Goal: Information Seeking & Learning: Learn about a topic

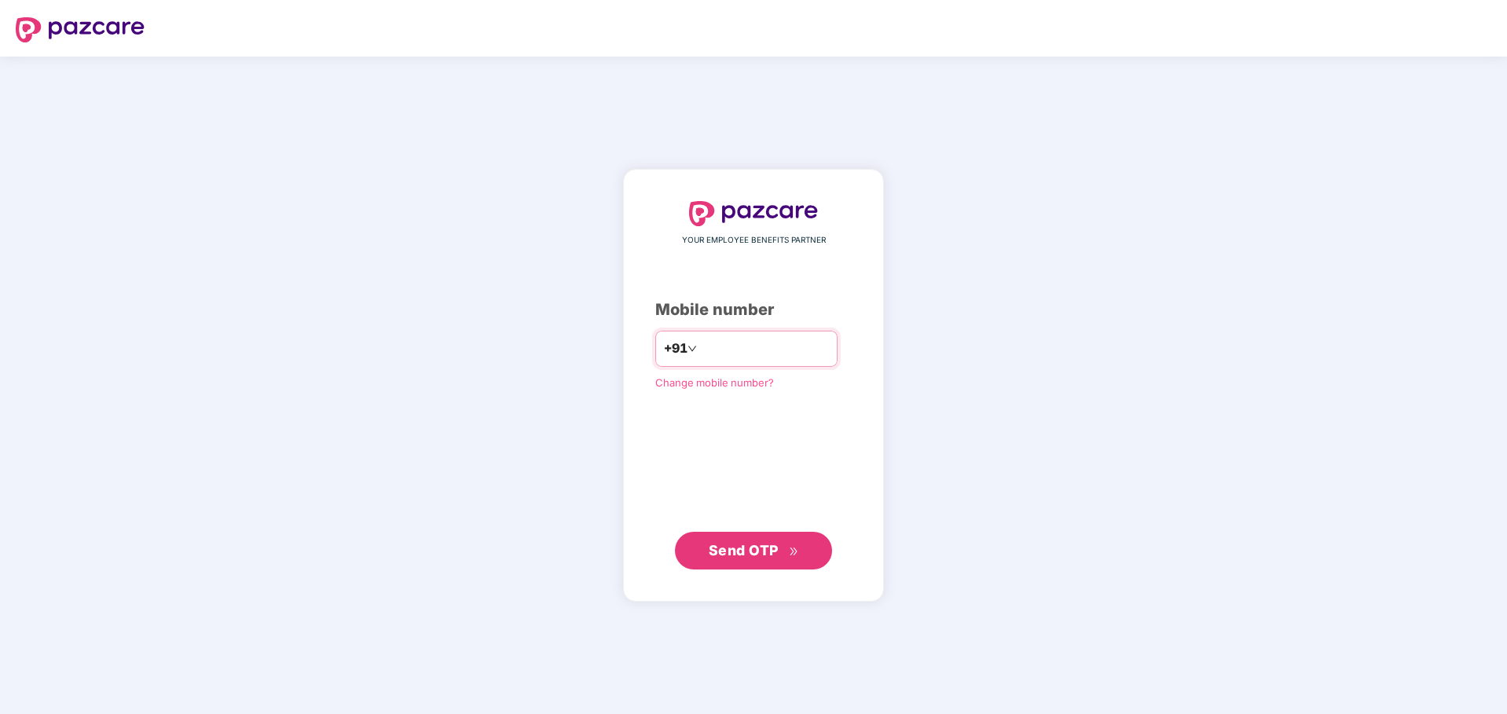
click at [724, 346] on input "number" at bounding box center [764, 348] width 129 height 25
type input "**********"
click at [750, 555] on span "Send OTP" at bounding box center [744, 550] width 70 height 16
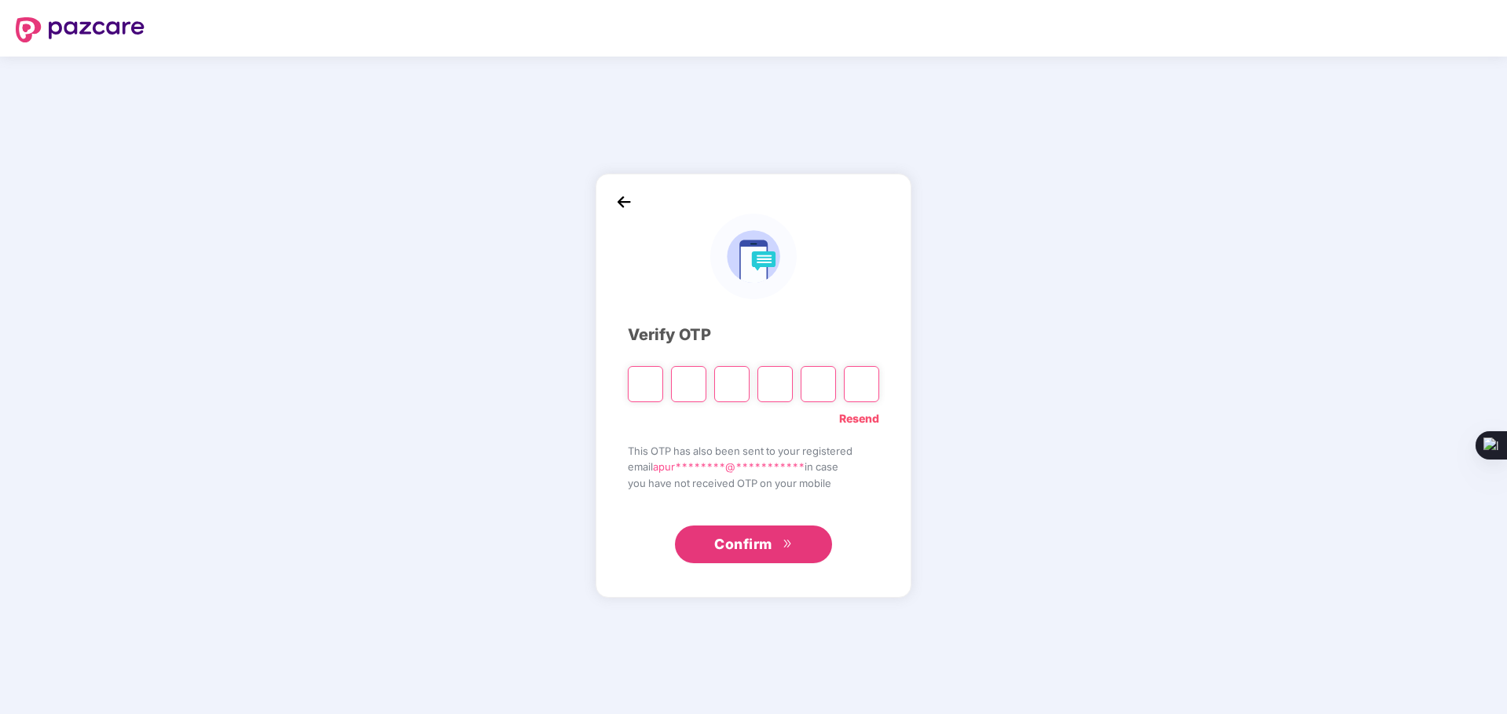
type input "*"
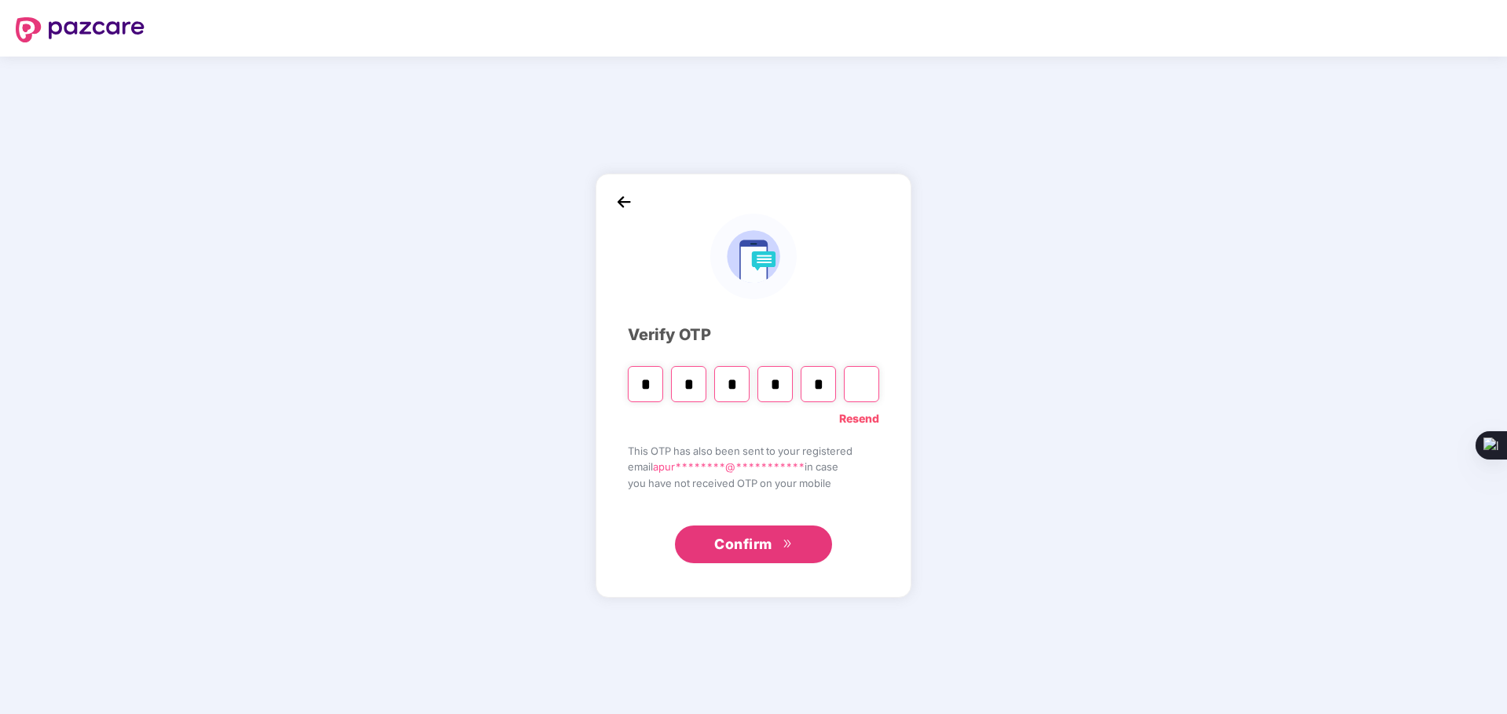
type input "*"
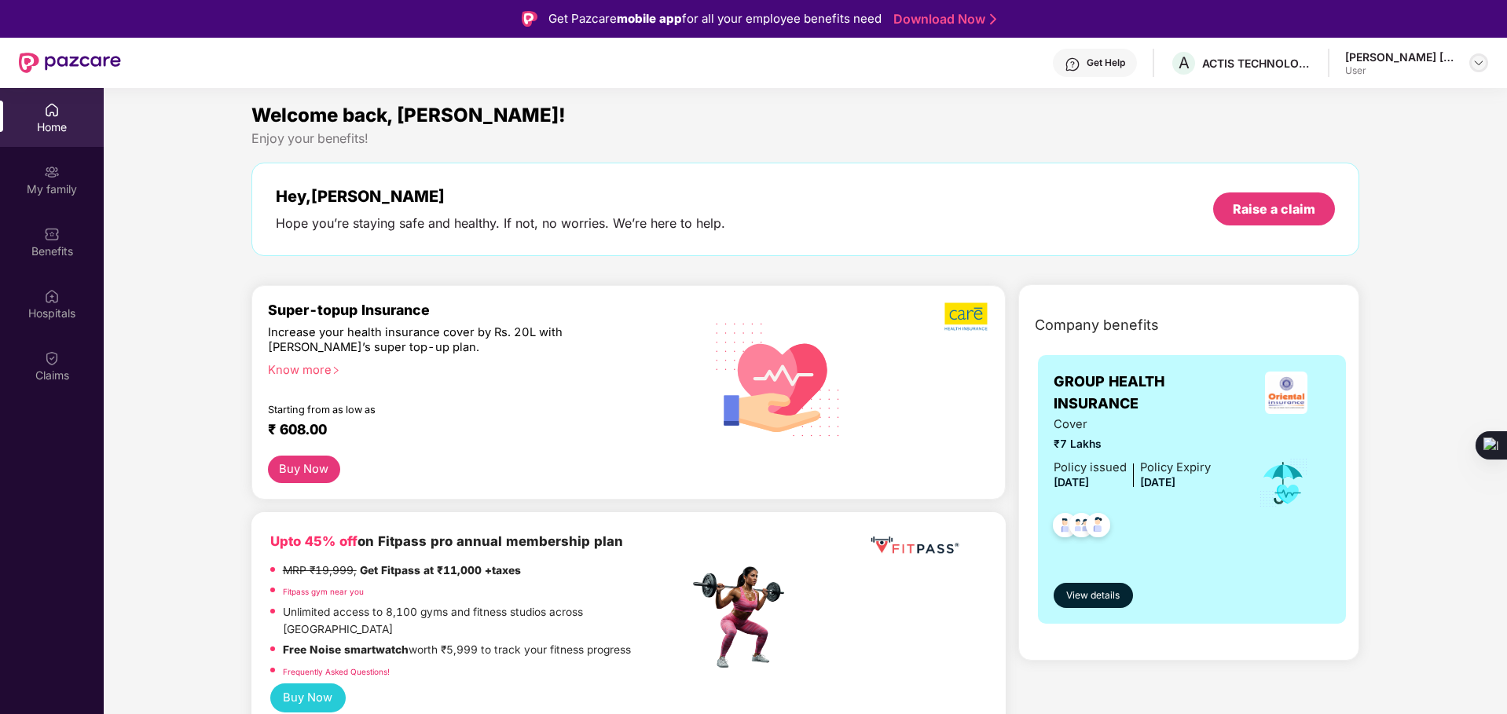
click at [1478, 60] on img at bounding box center [1478, 63] width 13 height 13
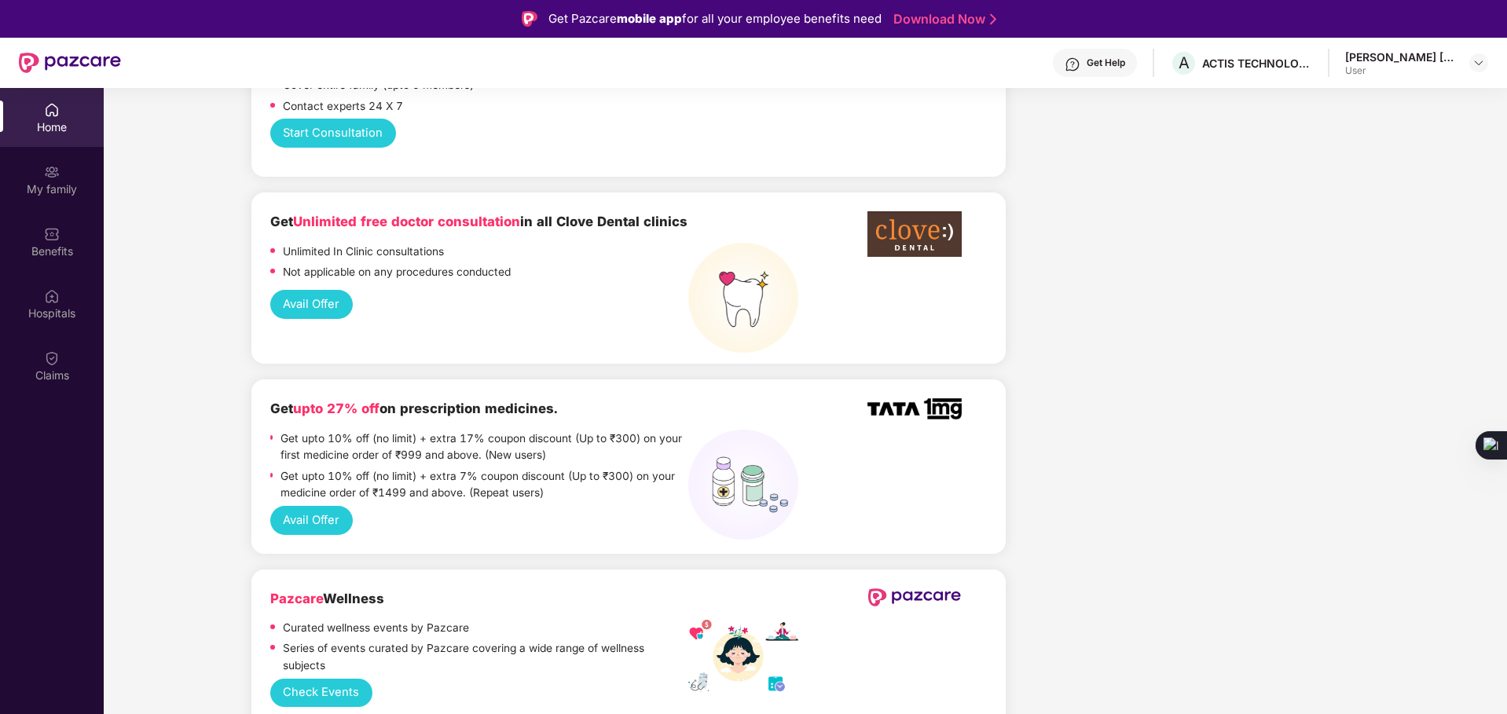
scroll to position [1131, 0]
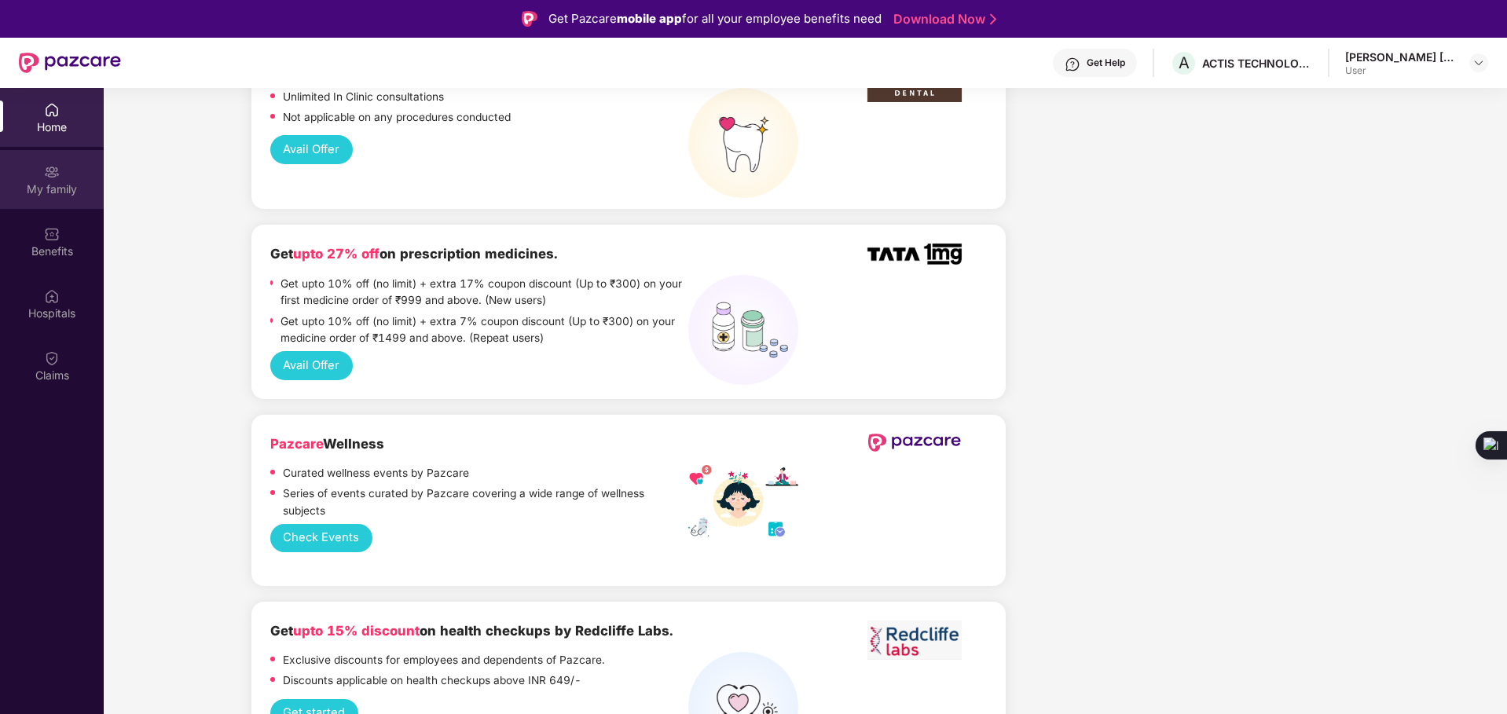
click at [44, 189] on div "My family" at bounding box center [52, 189] width 104 height 16
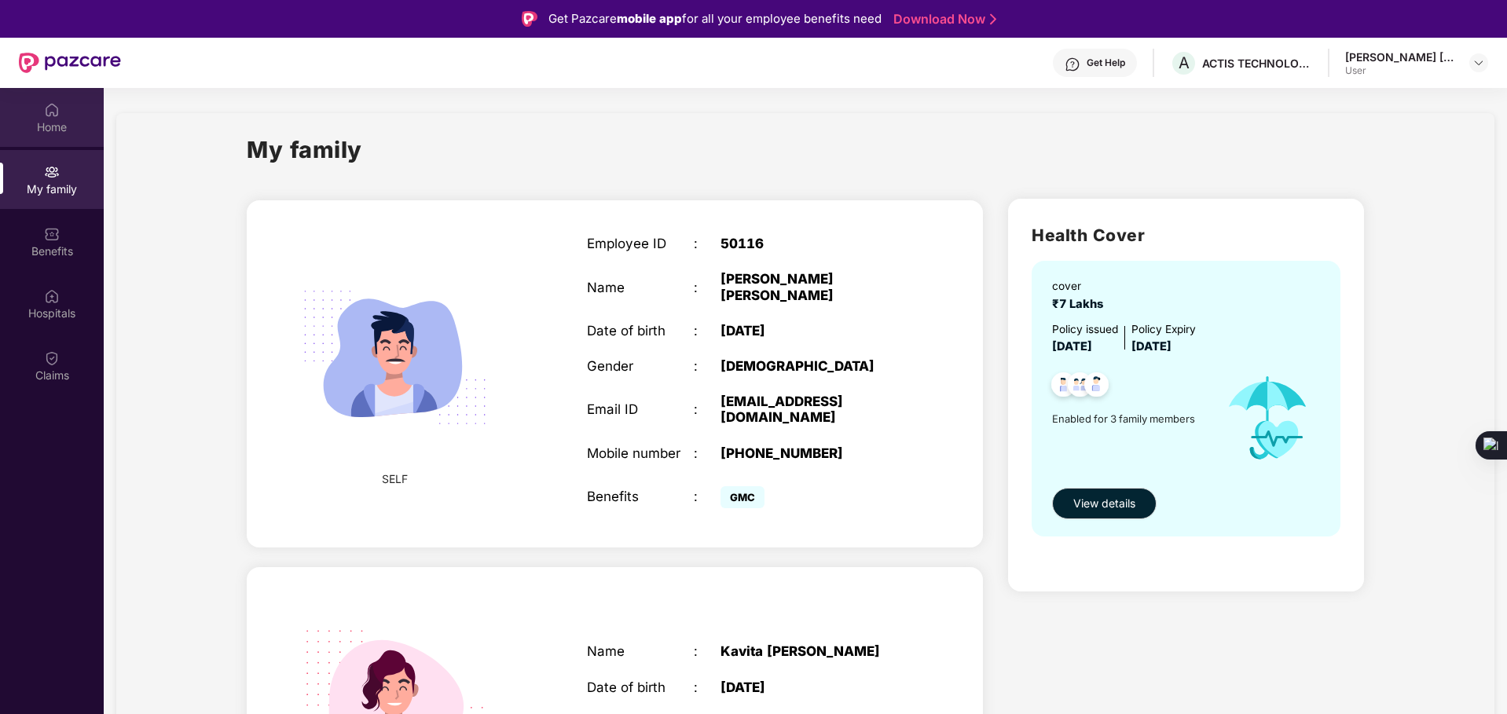
click at [60, 124] on div "Home" at bounding box center [52, 127] width 104 height 16
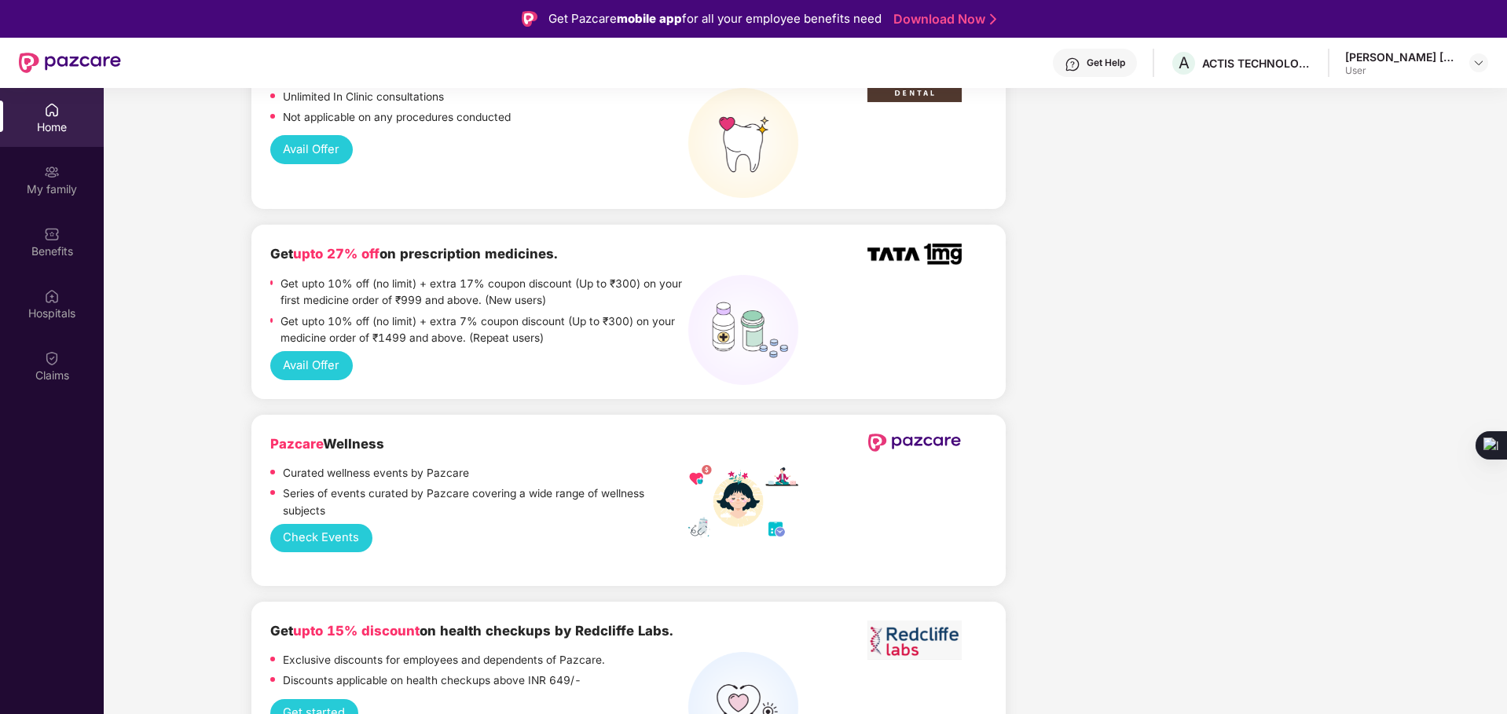
scroll to position [1509, 0]
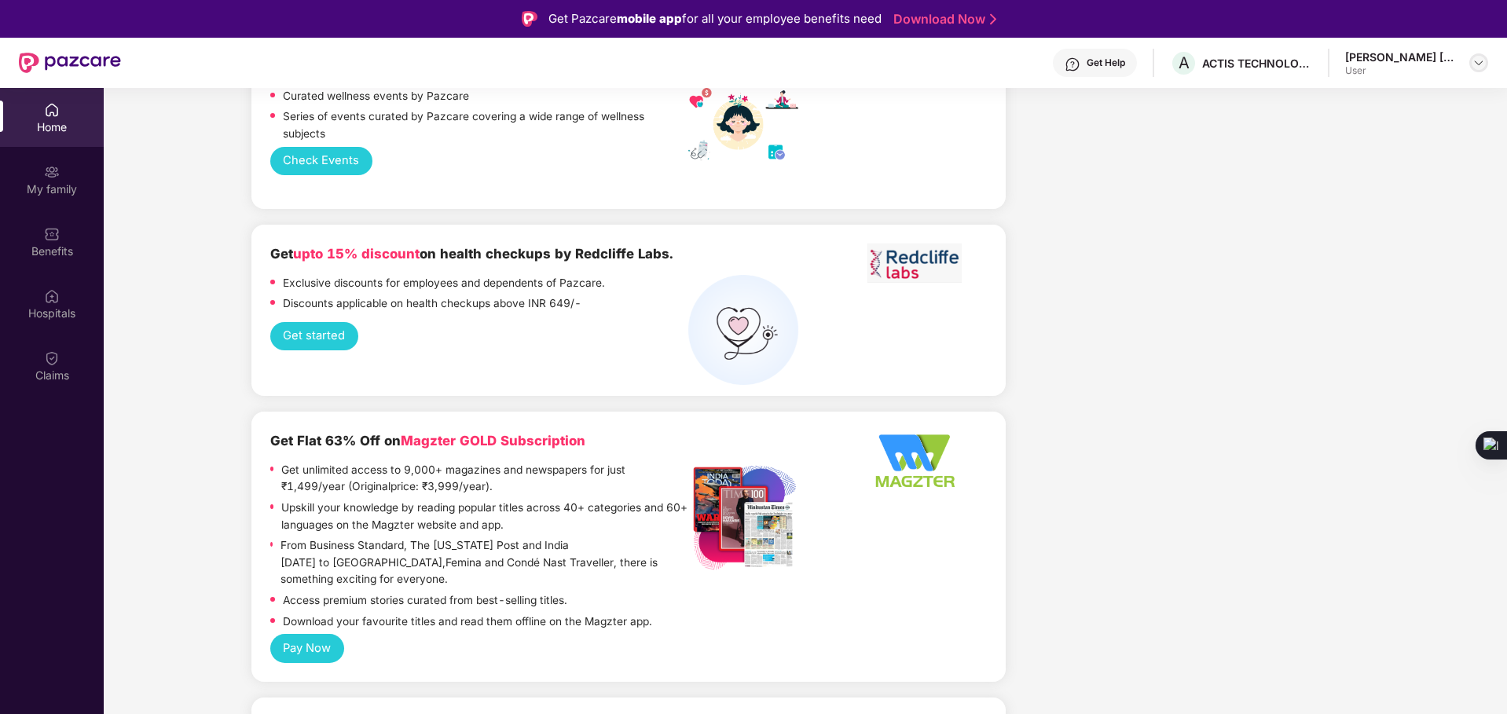
click at [1478, 57] on img at bounding box center [1478, 63] width 13 height 13
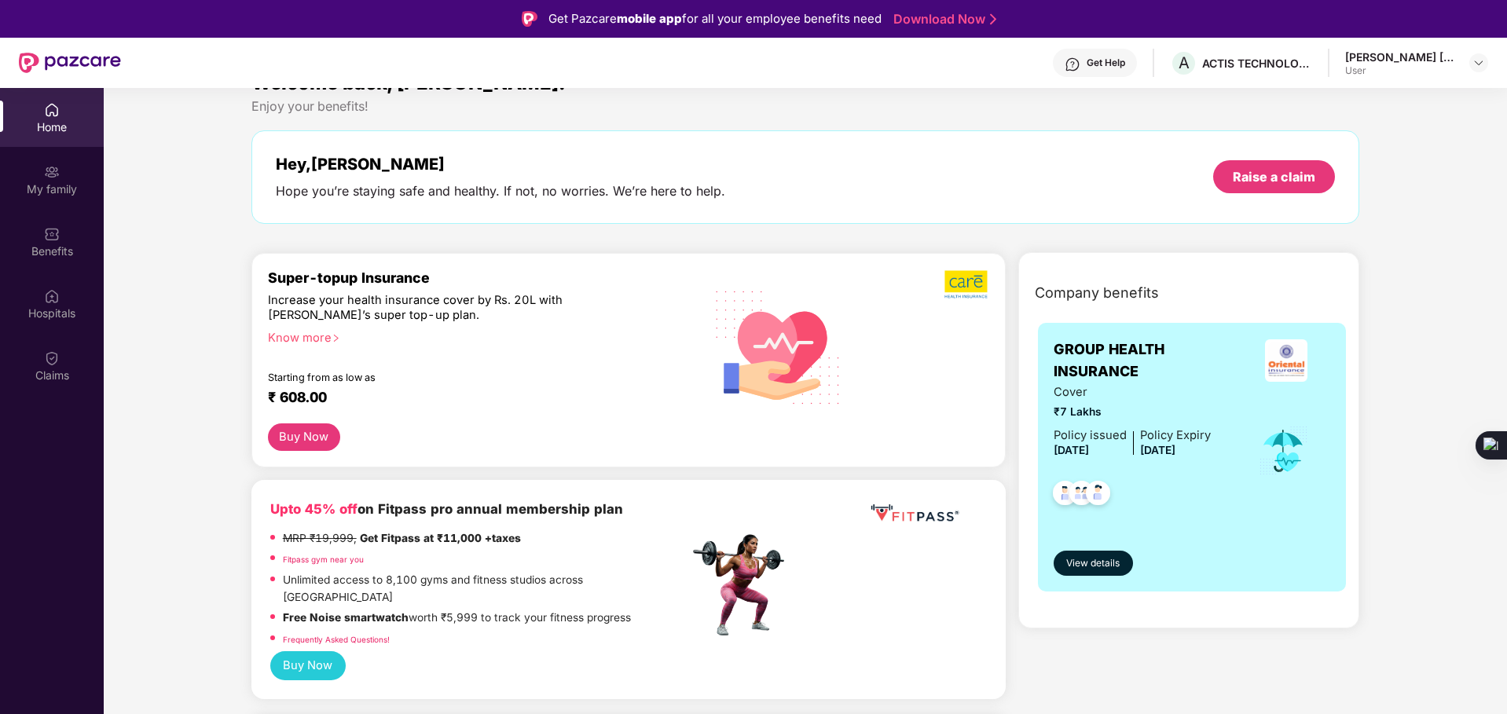
scroll to position [0, 0]
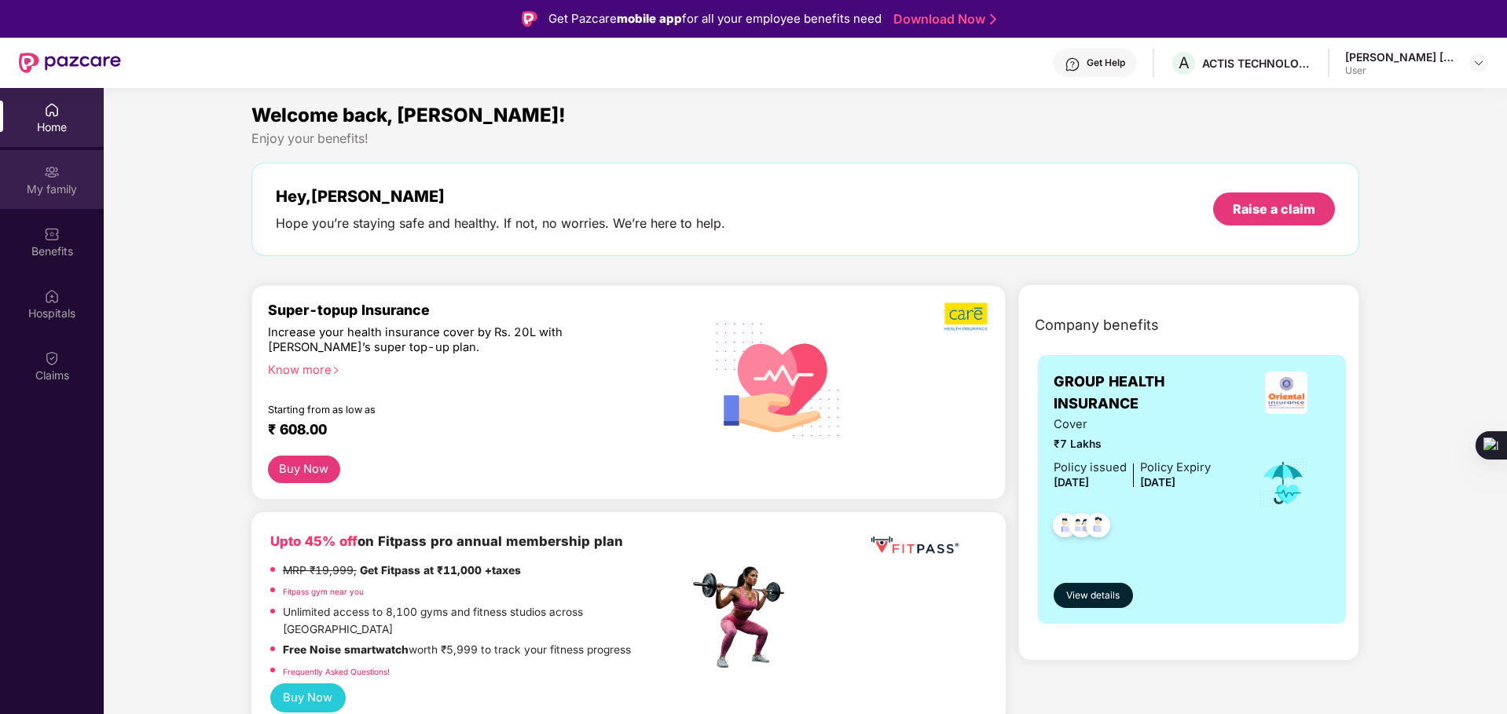
click at [61, 178] on div "My family" at bounding box center [52, 179] width 104 height 59
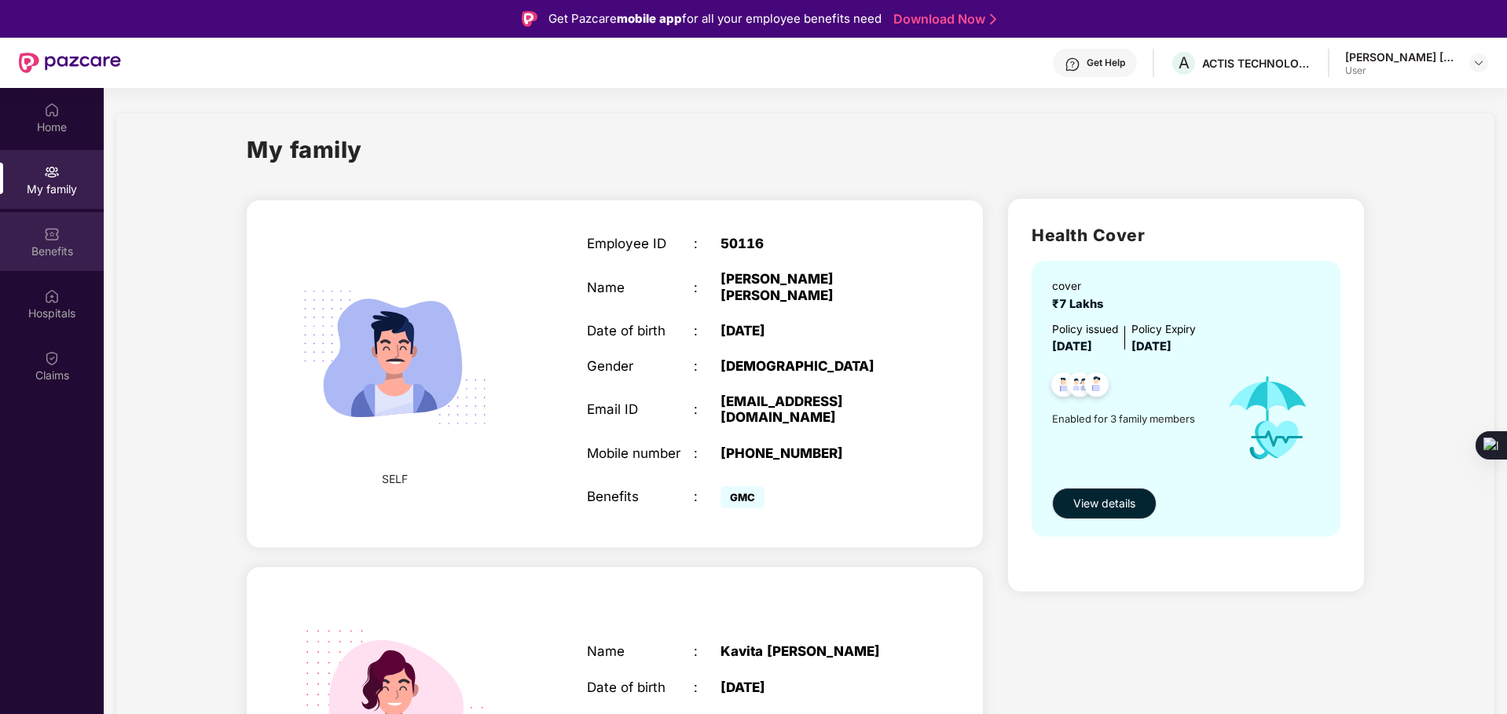
click at [49, 252] on div "Benefits" at bounding box center [52, 252] width 104 height 16
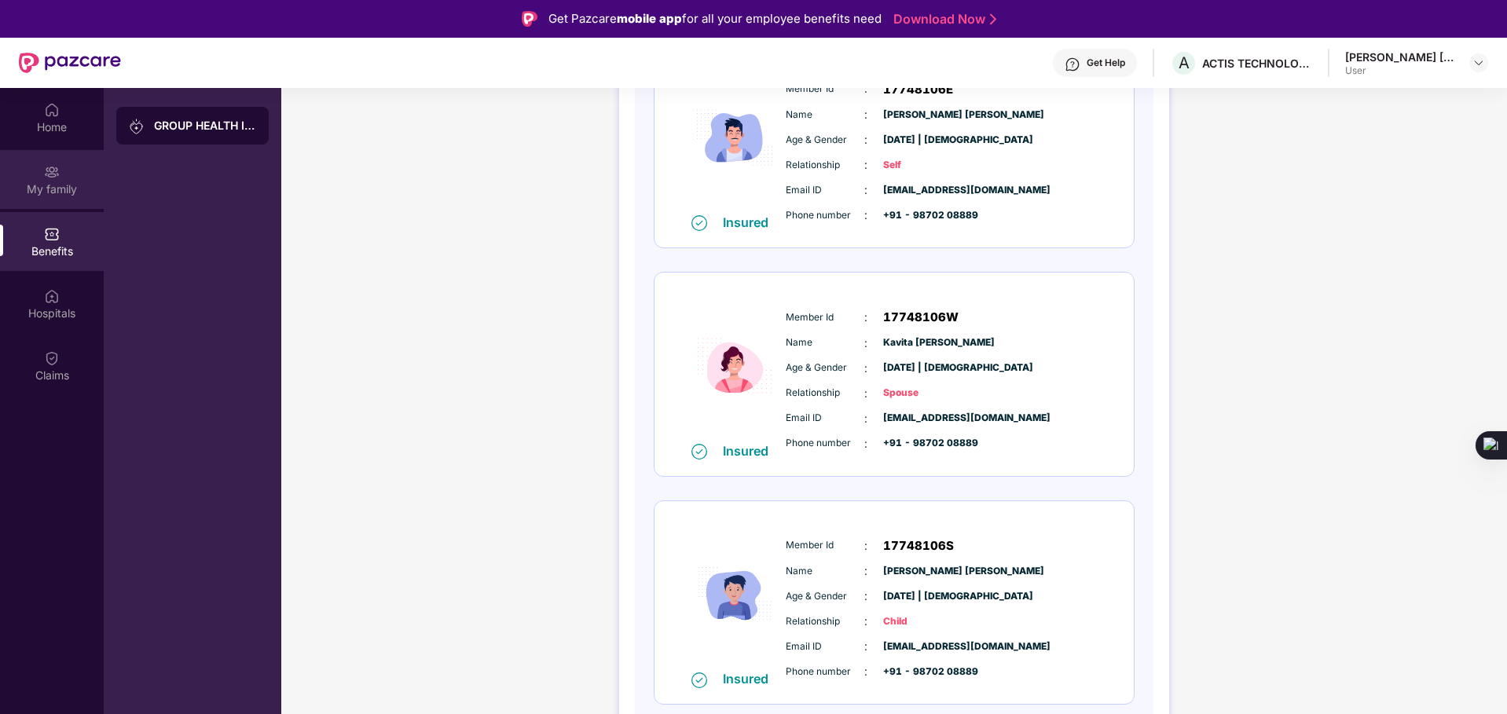
click at [57, 195] on div "My family" at bounding box center [52, 189] width 104 height 16
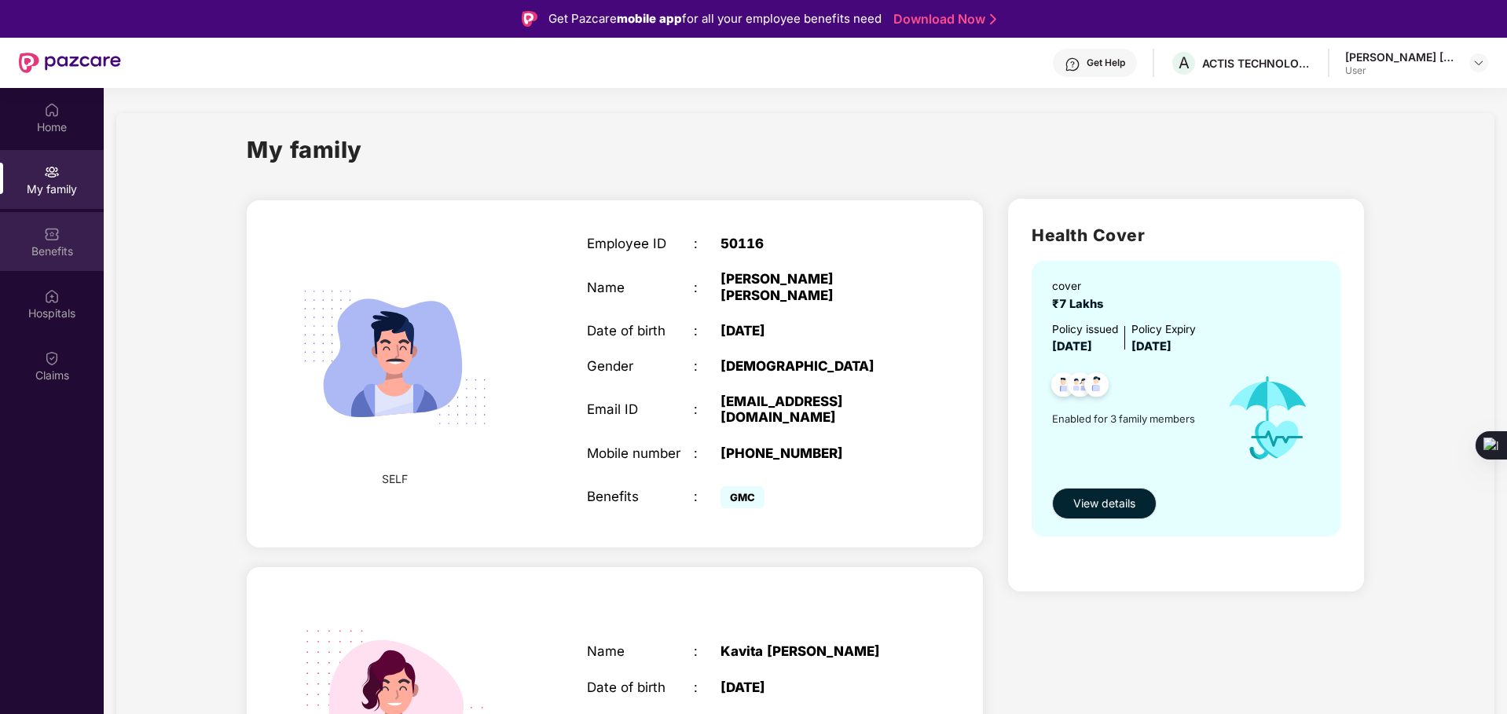
click at [49, 247] on div "Benefits" at bounding box center [52, 252] width 104 height 16
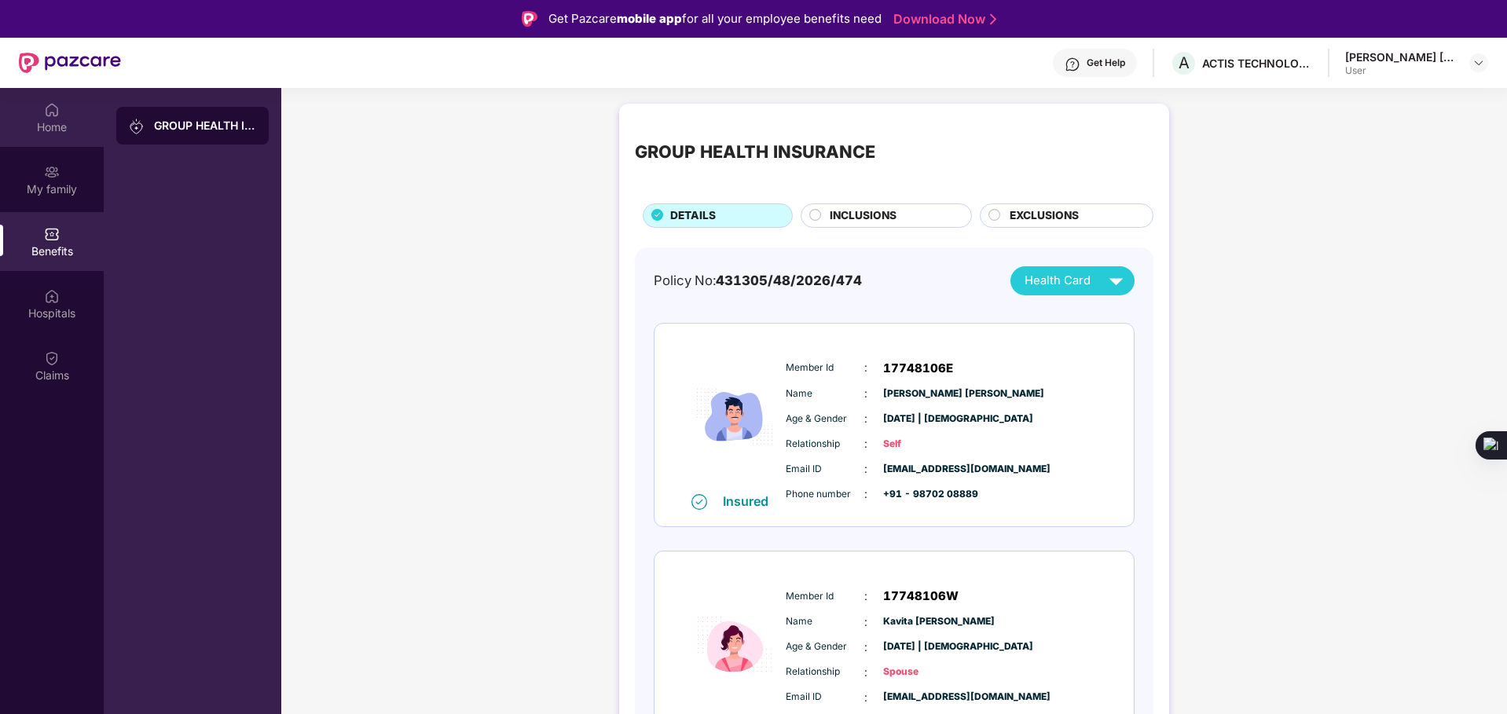
click at [44, 130] on div "Home" at bounding box center [52, 127] width 104 height 16
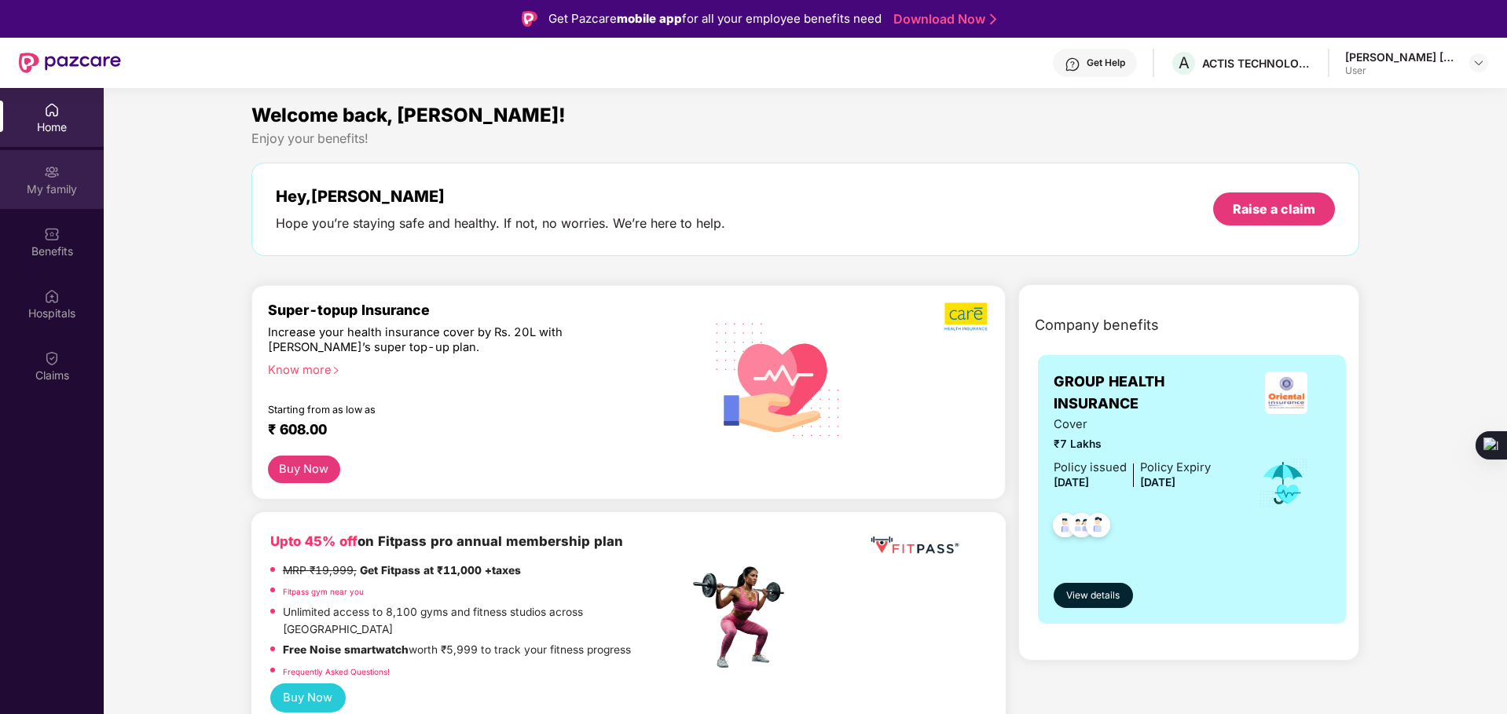
click at [51, 189] on div "My family" at bounding box center [52, 189] width 104 height 16
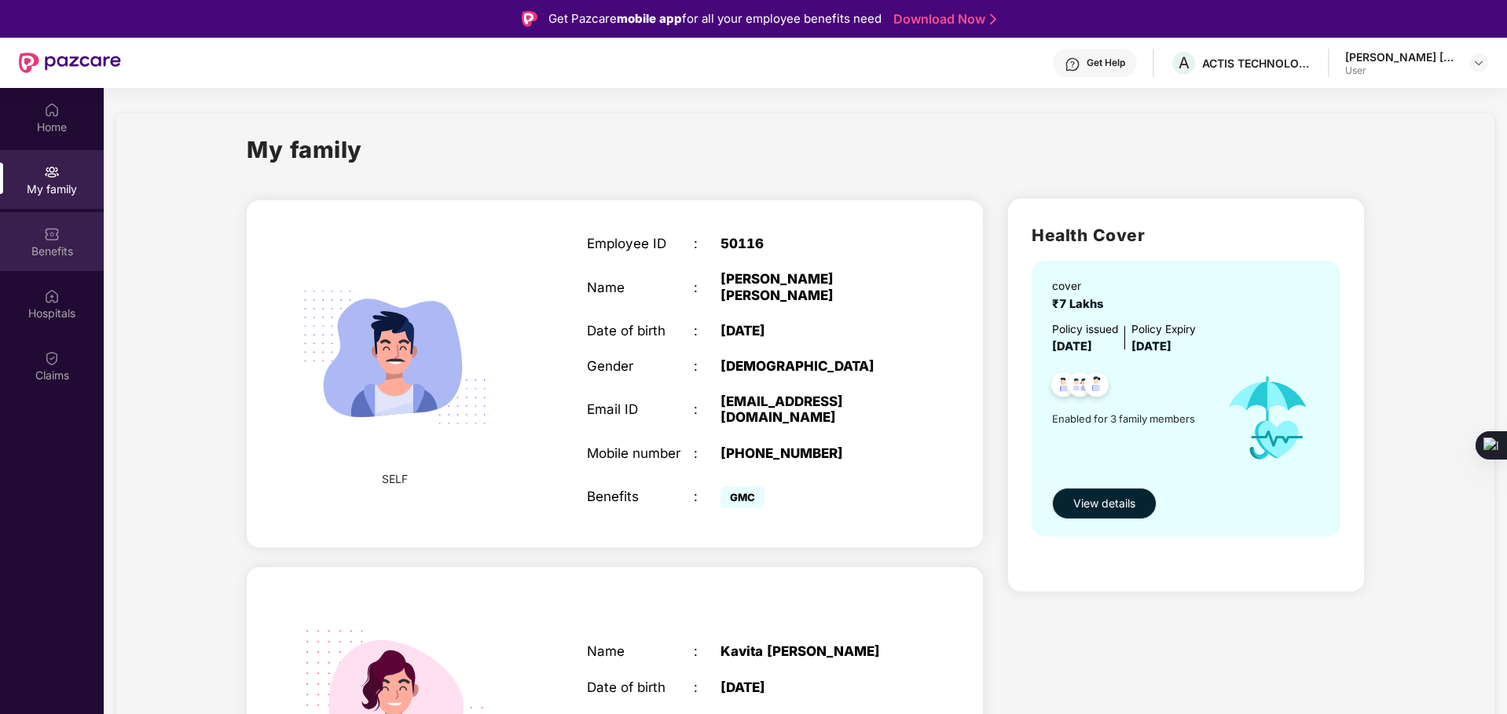
click at [31, 251] on div "Benefits" at bounding box center [52, 252] width 104 height 16
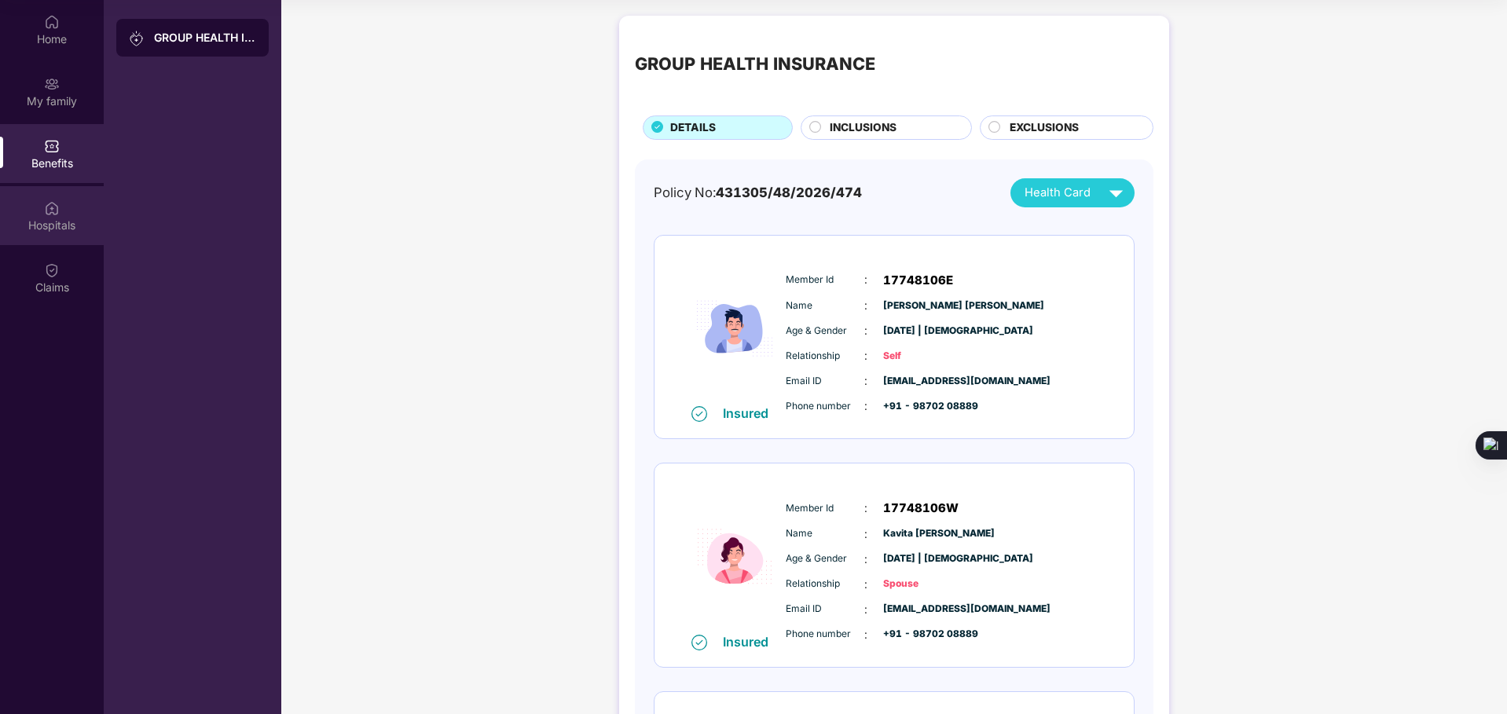
click at [59, 218] on div "Hospitals" at bounding box center [52, 226] width 104 height 16
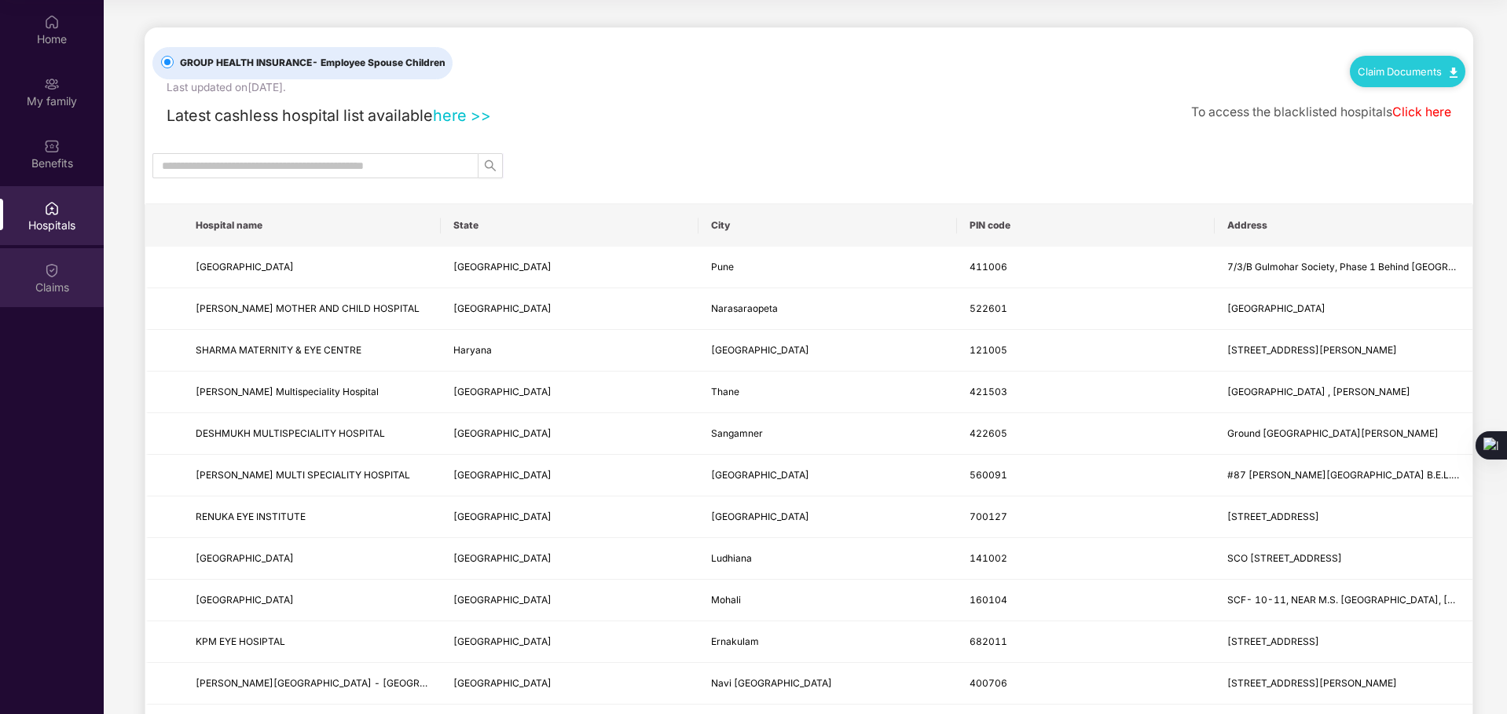
click at [54, 270] on img at bounding box center [52, 270] width 16 height 16
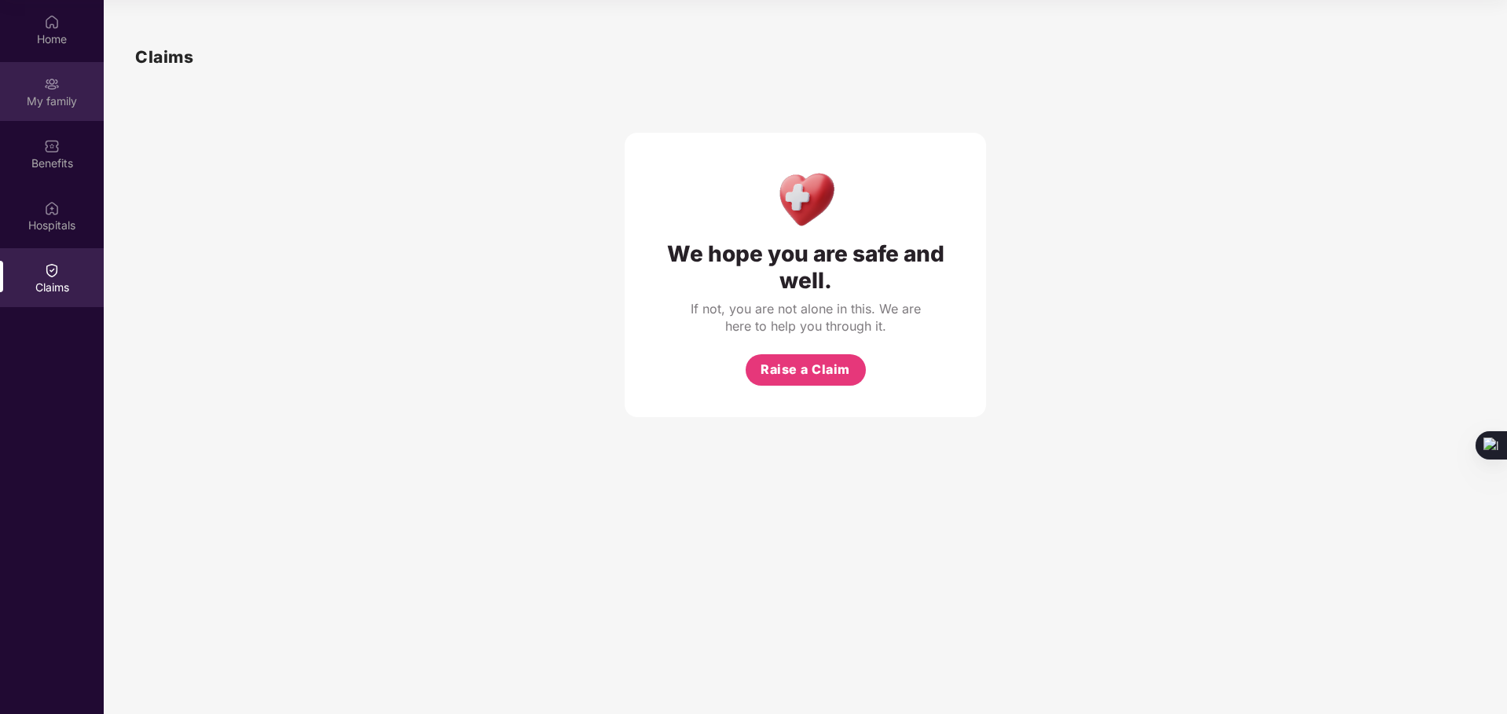
click at [49, 97] on div "My family" at bounding box center [52, 101] width 104 height 16
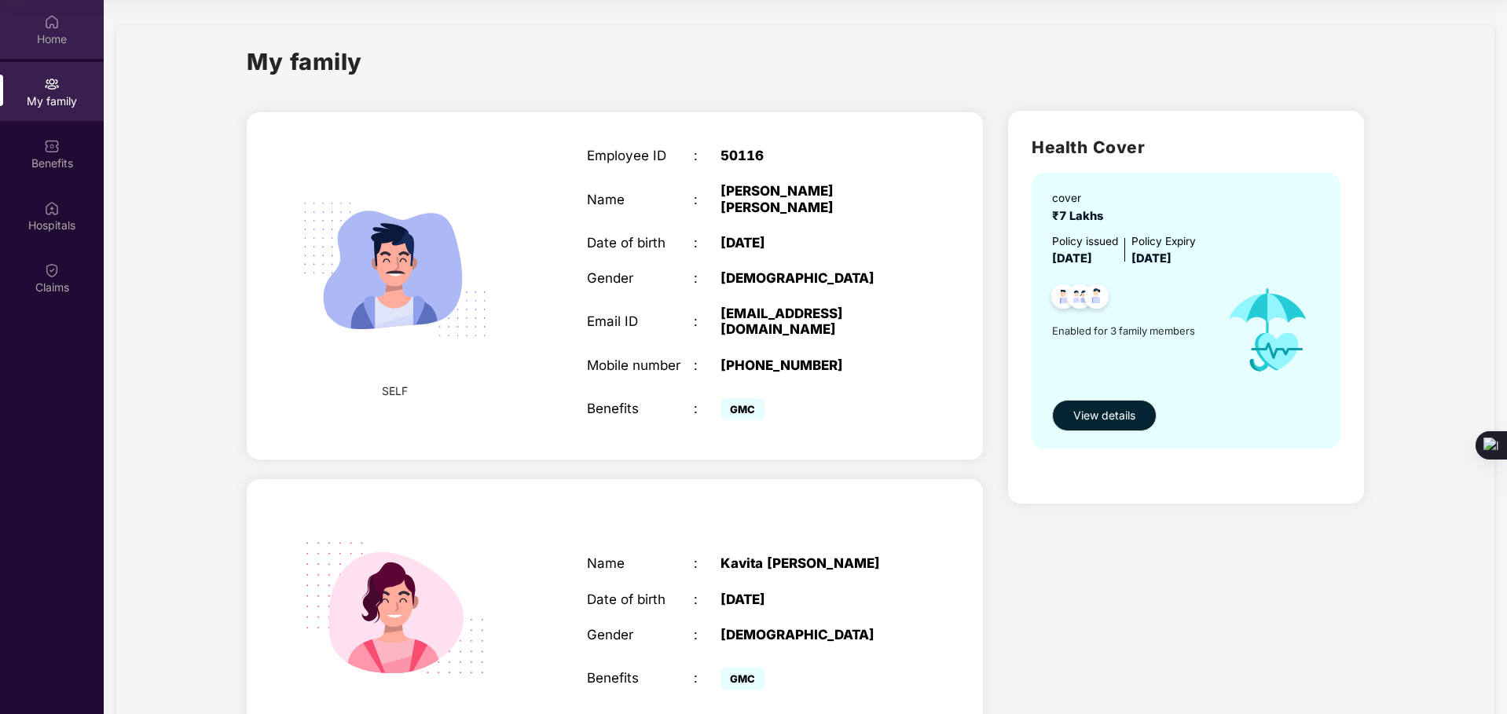
click at [61, 46] on div "Home" at bounding box center [52, 39] width 104 height 16
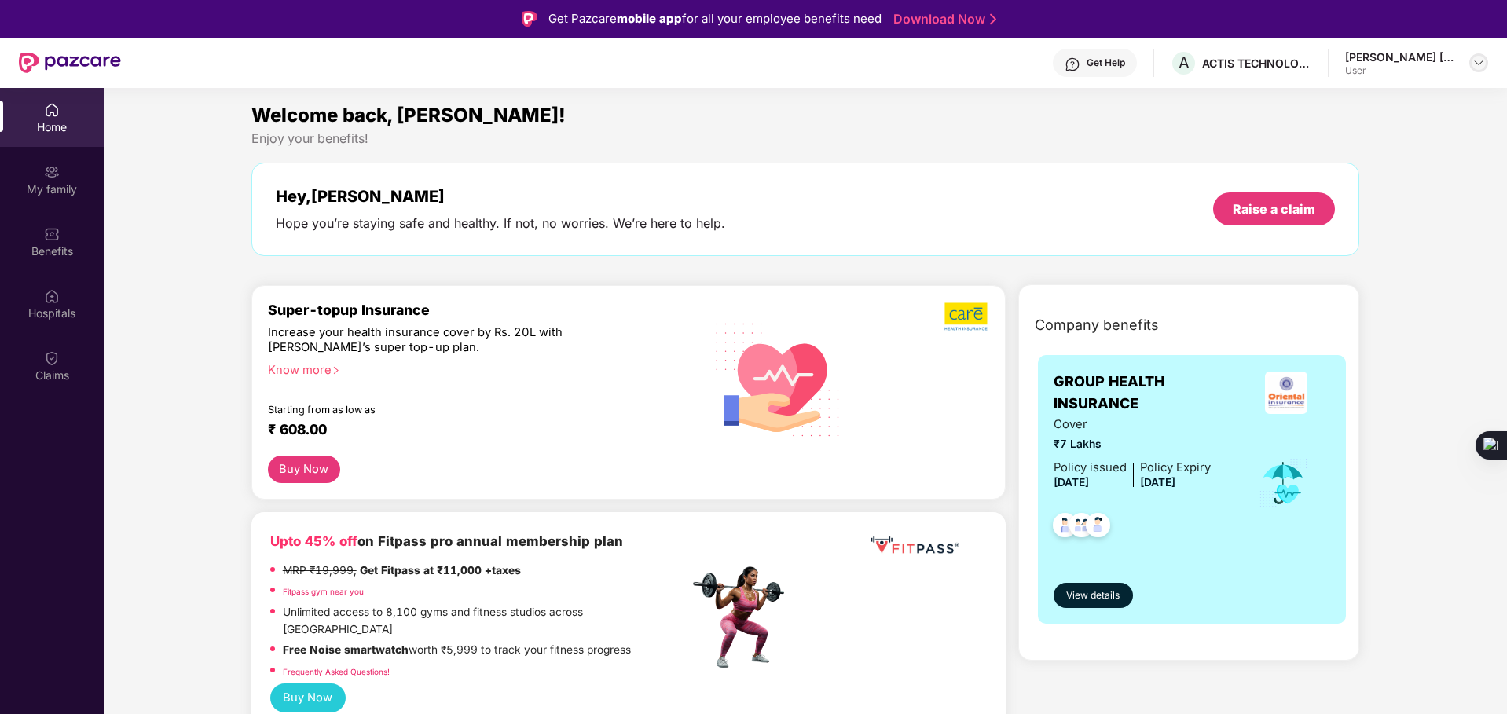
click at [1471, 60] on div at bounding box center [1478, 62] width 19 height 19
click at [1109, 66] on div "Get Help" at bounding box center [1106, 63] width 38 height 13
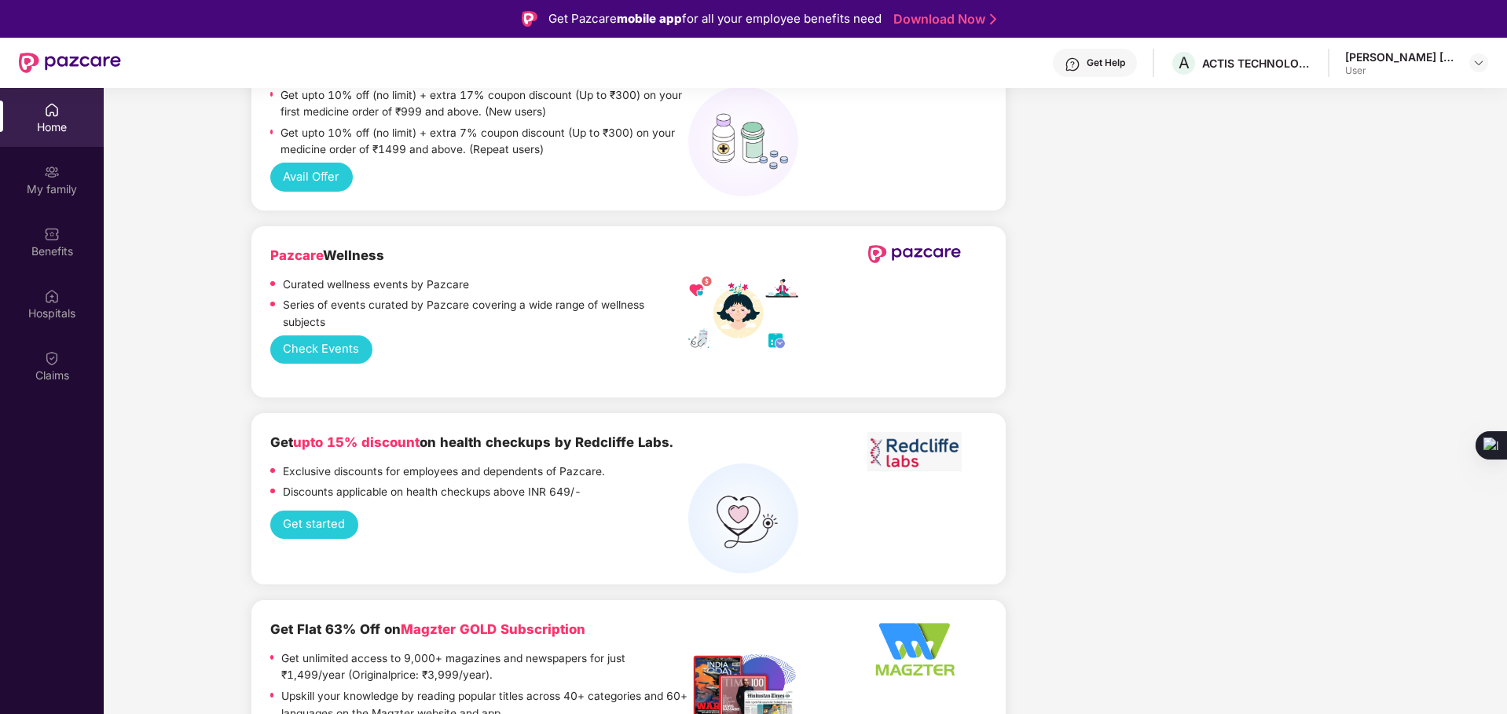
scroll to position [1414, 0]
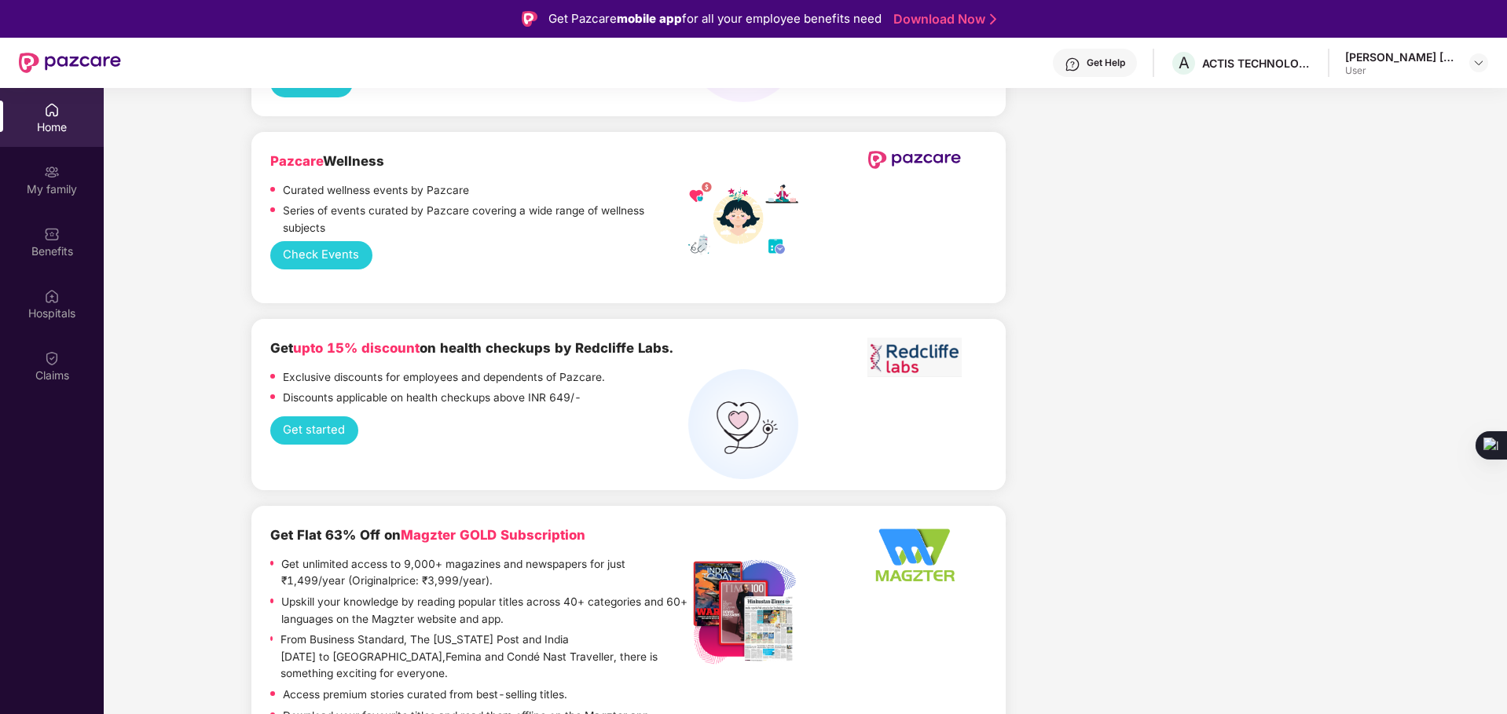
click at [319, 416] on button "Get started" at bounding box center [314, 430] width 88 height 29
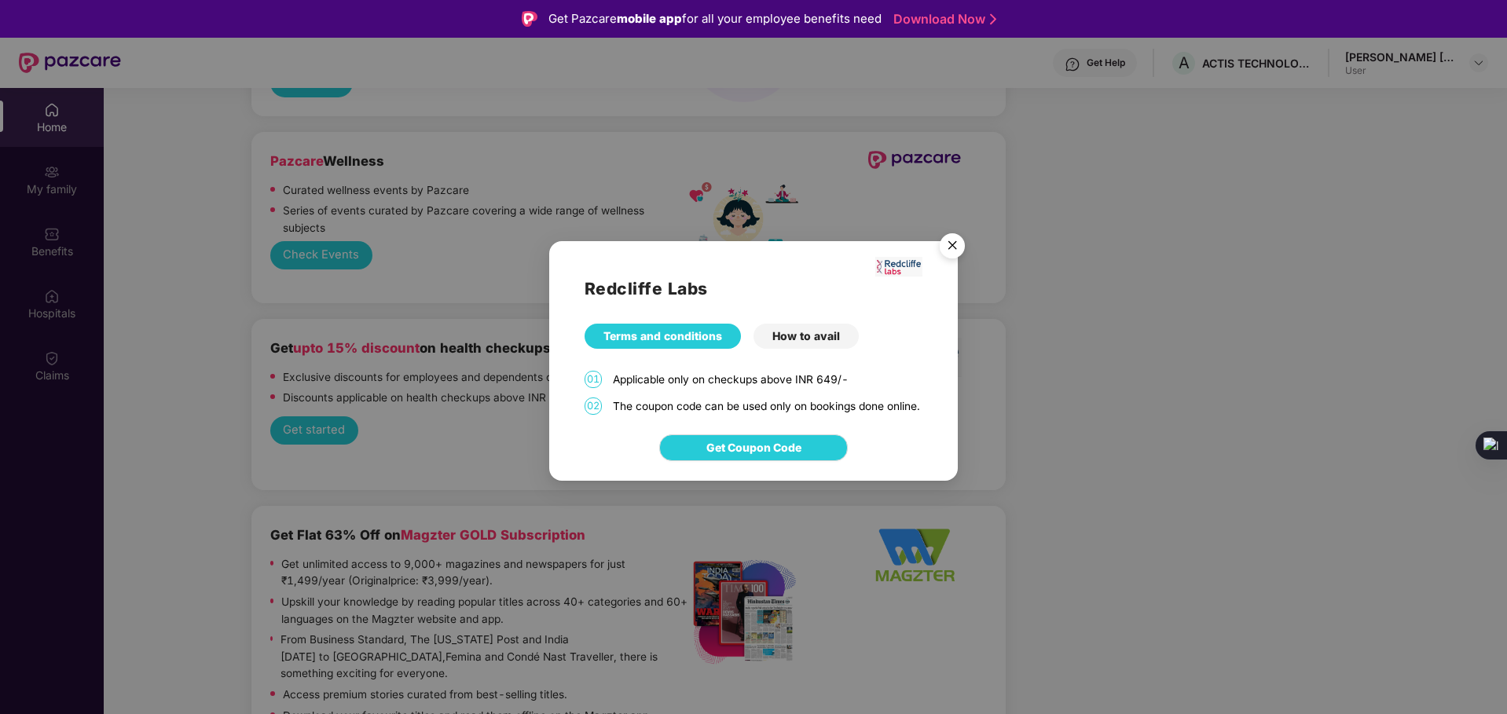
click at [955, 238] on img "Close" at bounding box center [952, 248] width 44 height 44
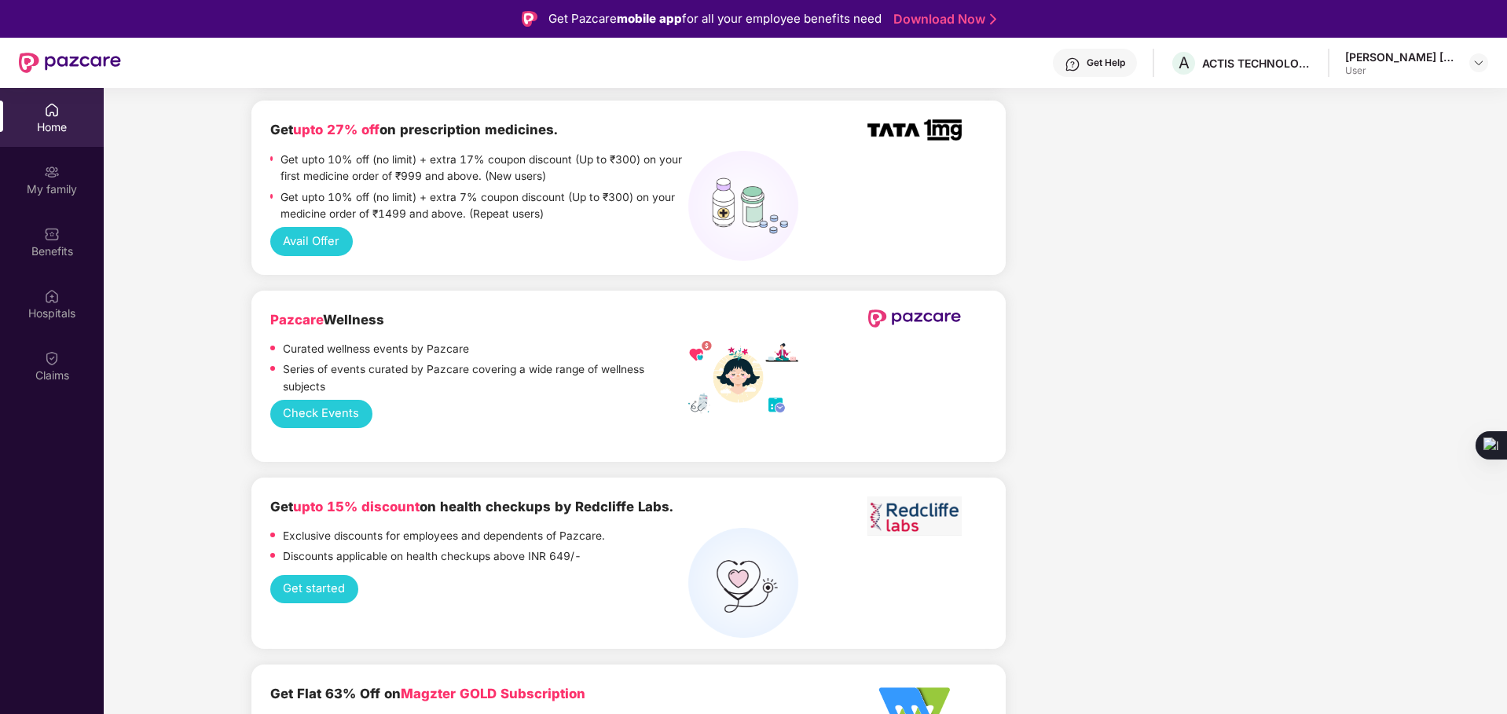
scroll to position [1226, 0]
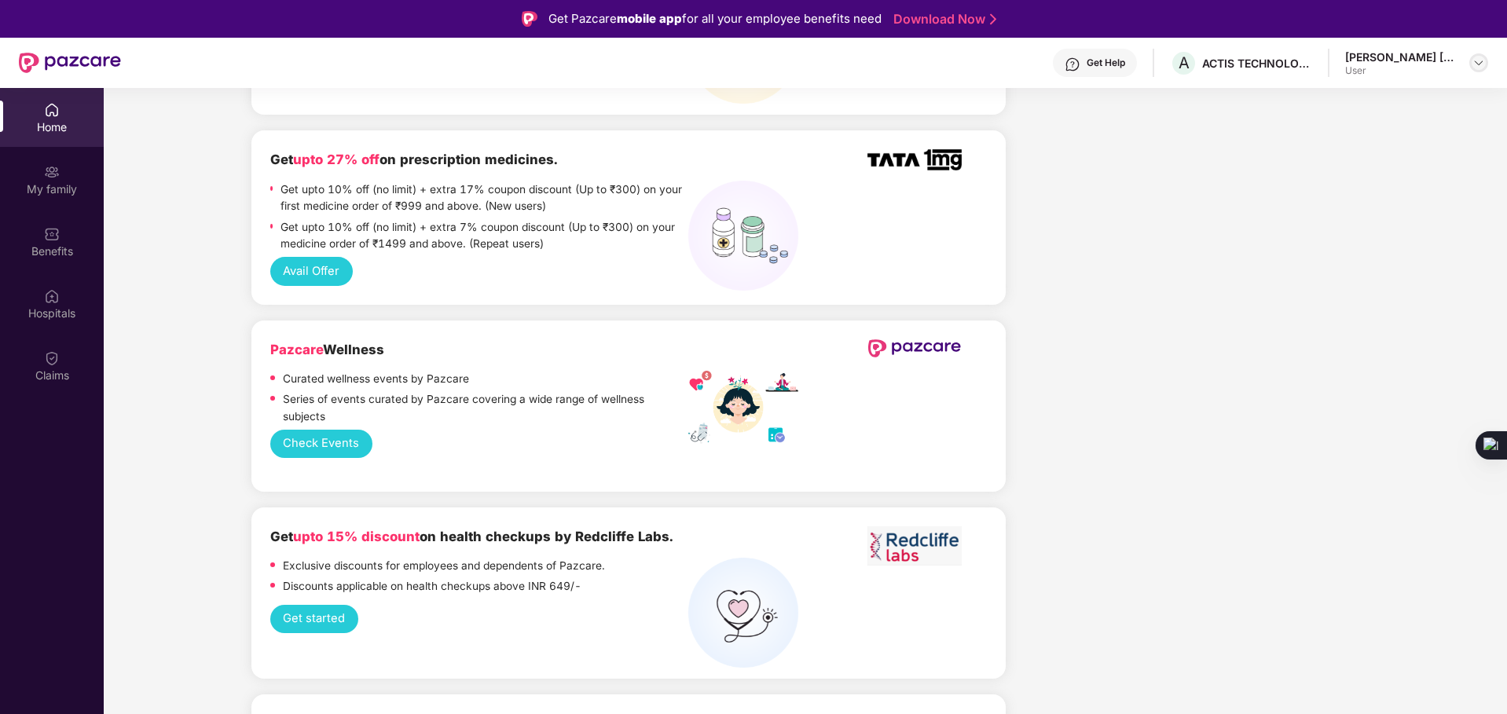
click at [1475, 64] on img at bounding box center [1478, 63] width 13 height 13
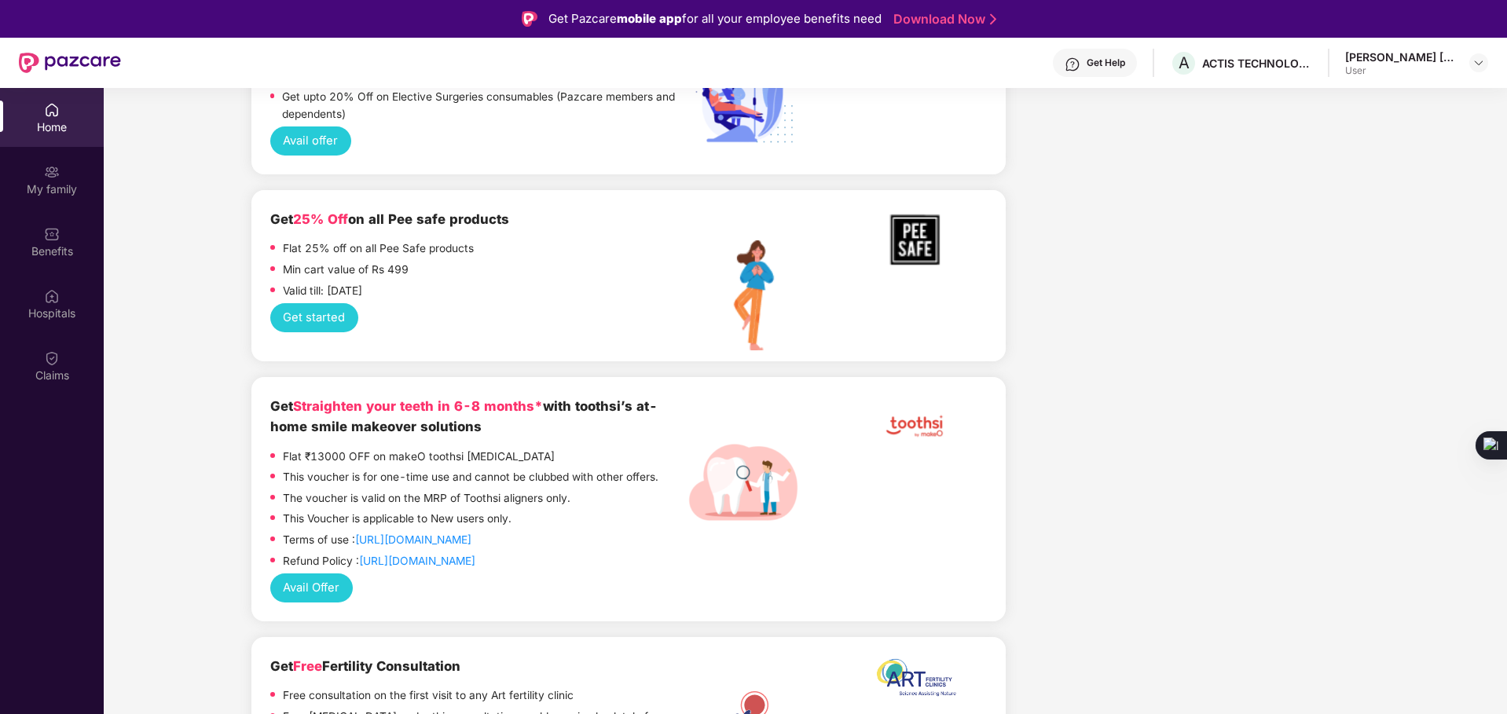
scroll to position [88, 0]
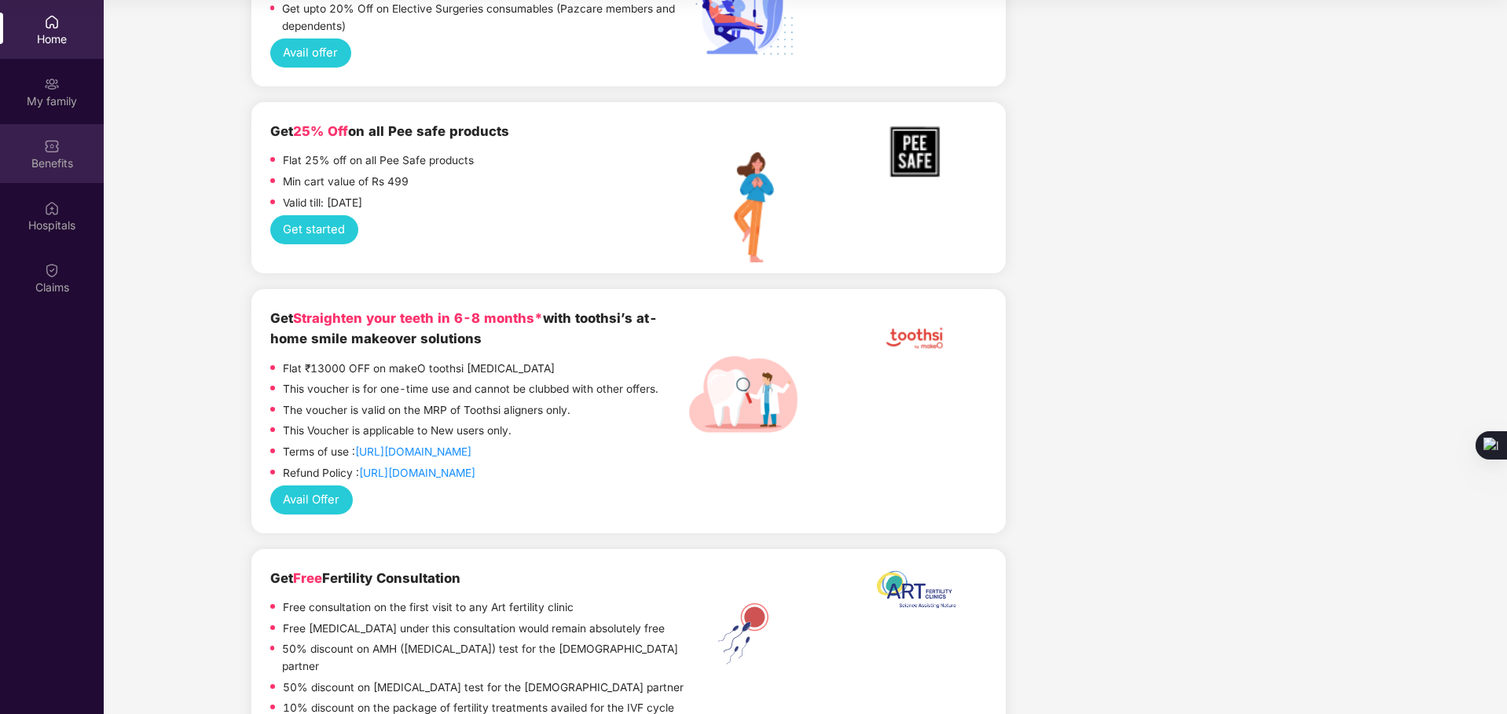
click at [60, 152] on div "Benefits" at bounding box center [52, 153] width 104 height 59
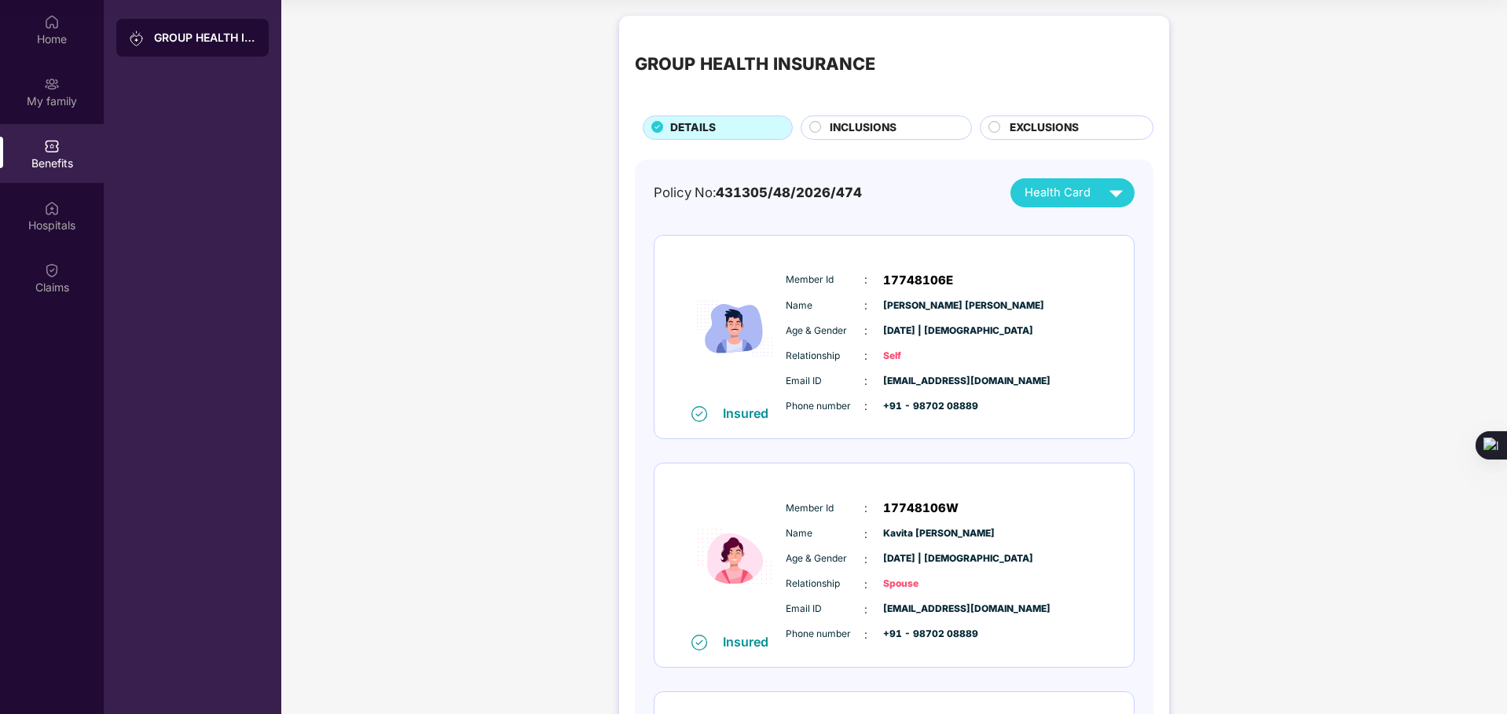
click at [900, 128] on div "INCLUSIONS" at bounding box center [892, 129] width 141 height 20
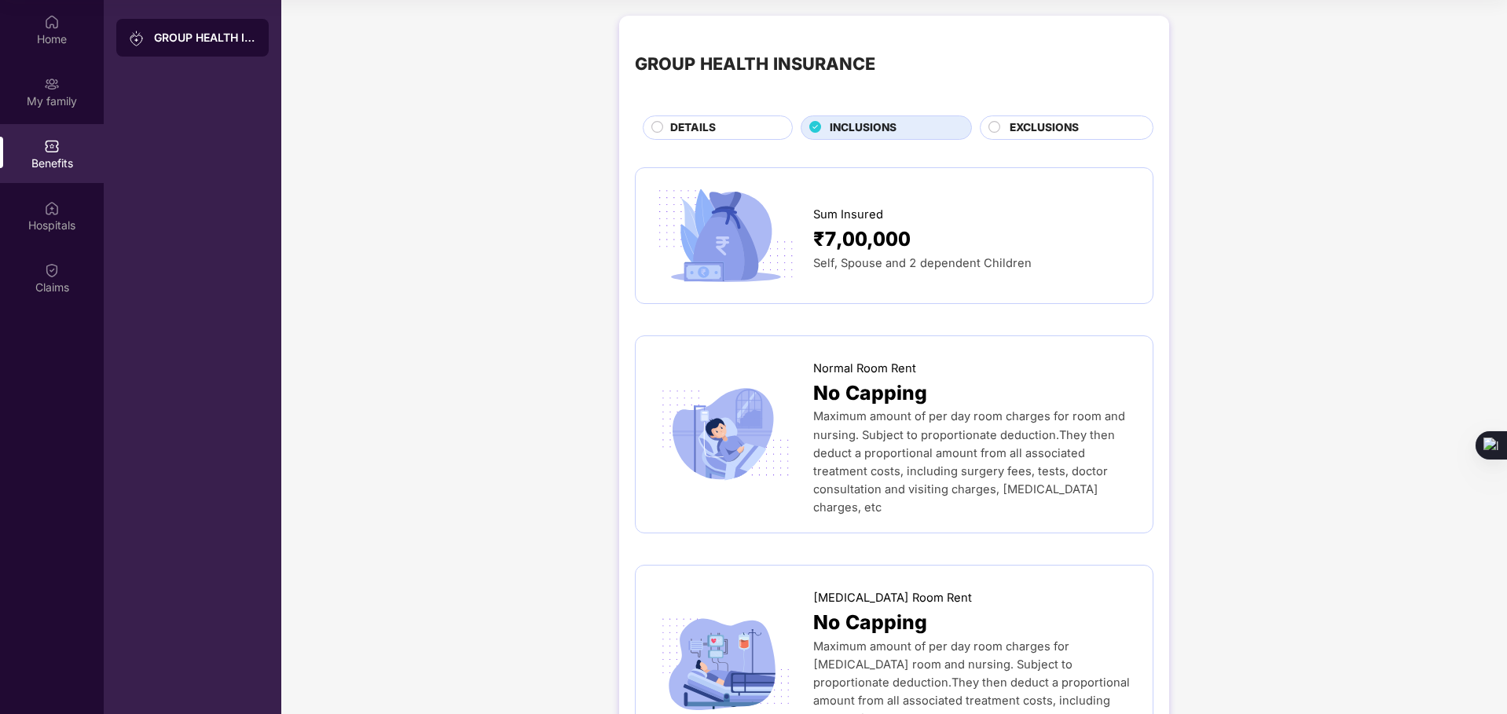
click at [1039, 132] on span "EXCLUSIONS" at bounding box center [1044, 127] width 69 height 17
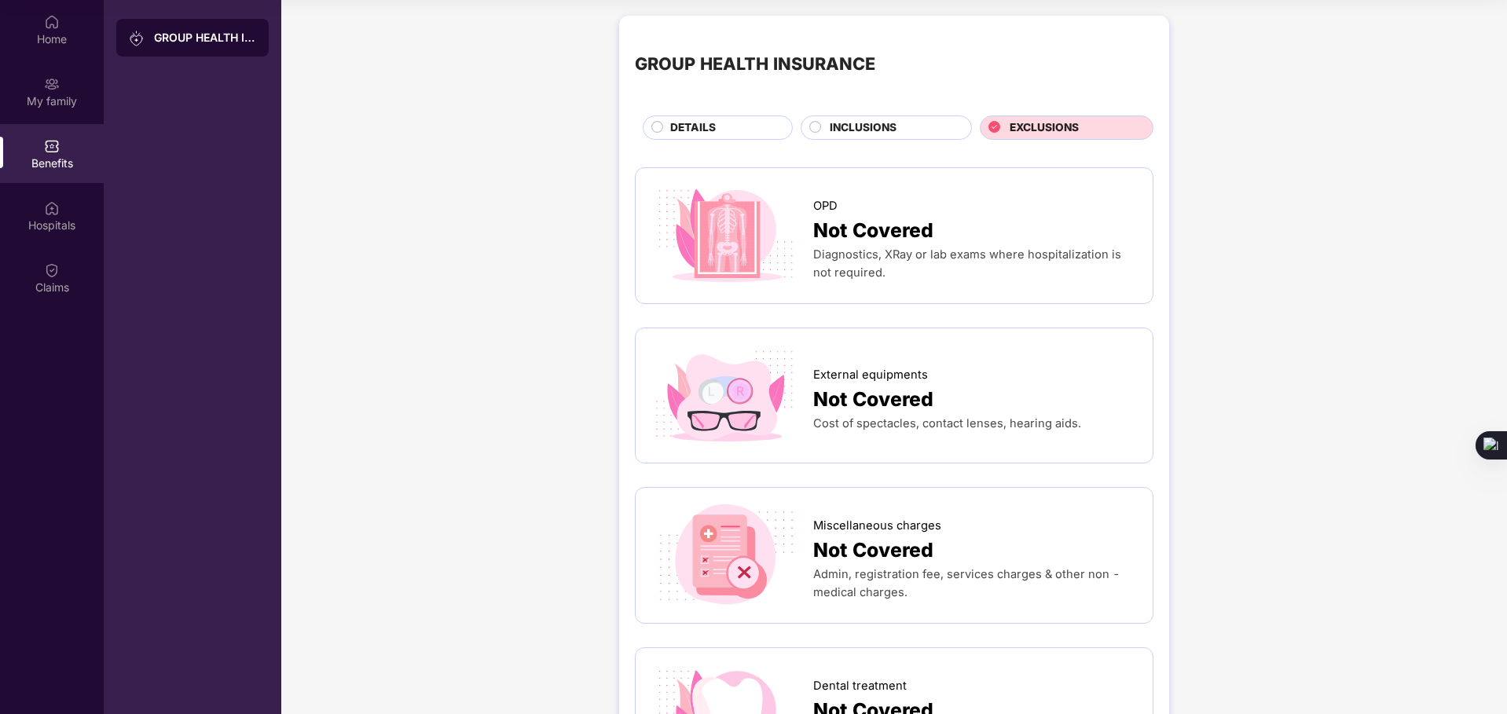
click at [687, 125] on span "DETAILS" at bounding box center [693, 127] width 46 height 17
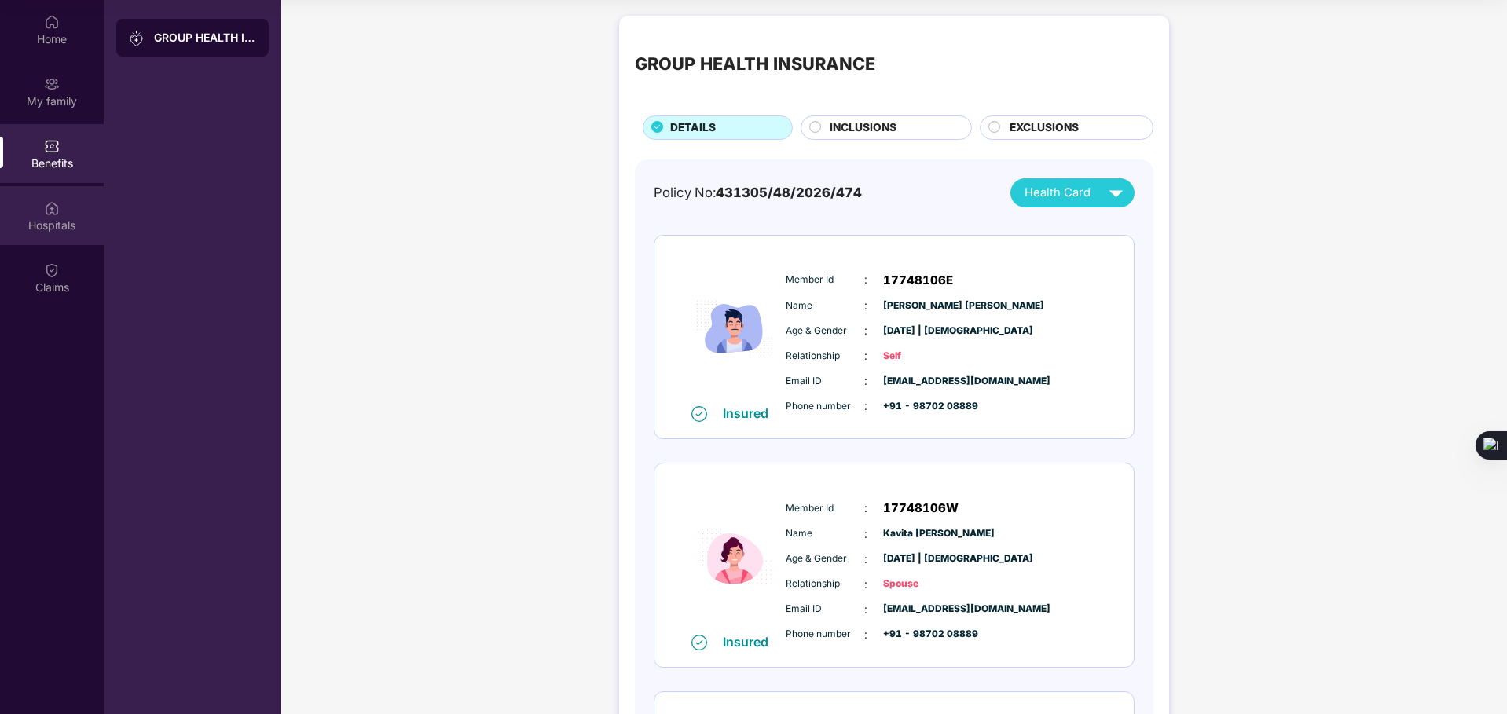
click at [56, 212] on img at bounding box center [52, 208] width 16 height 16
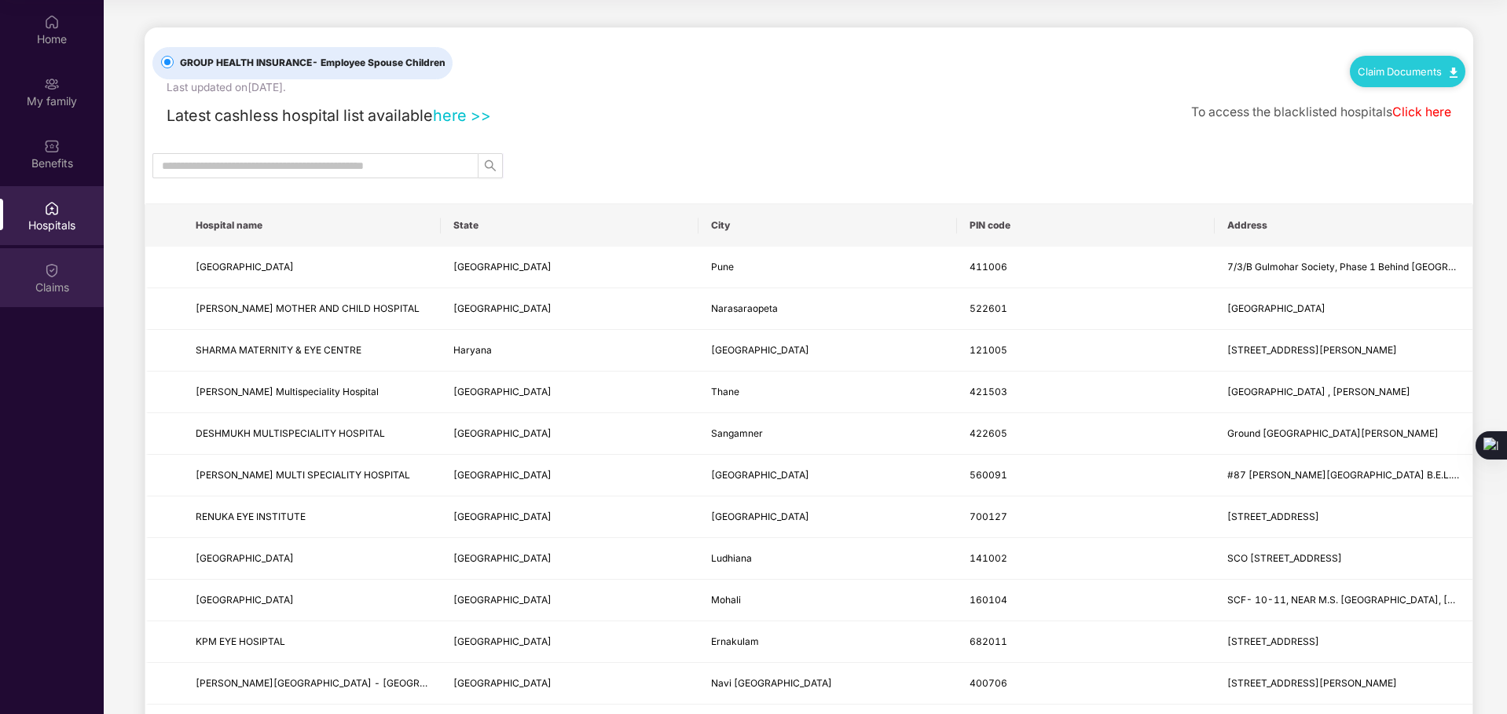
click at [56, 282] on div "Claims" at bounding box center [52, 288] width 104 height 16
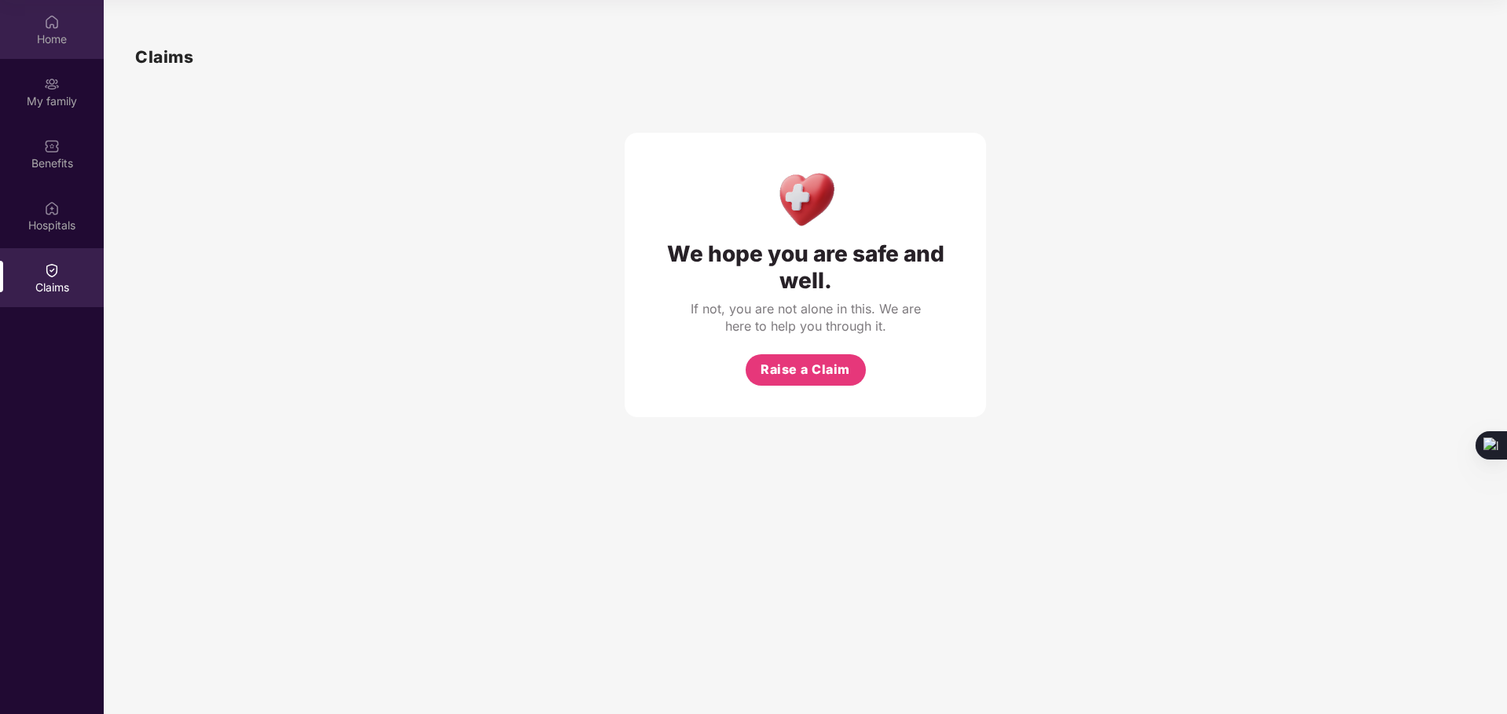
click at [64, 25] on div "Home" at bounding box center [52, 29] width 104 height 59
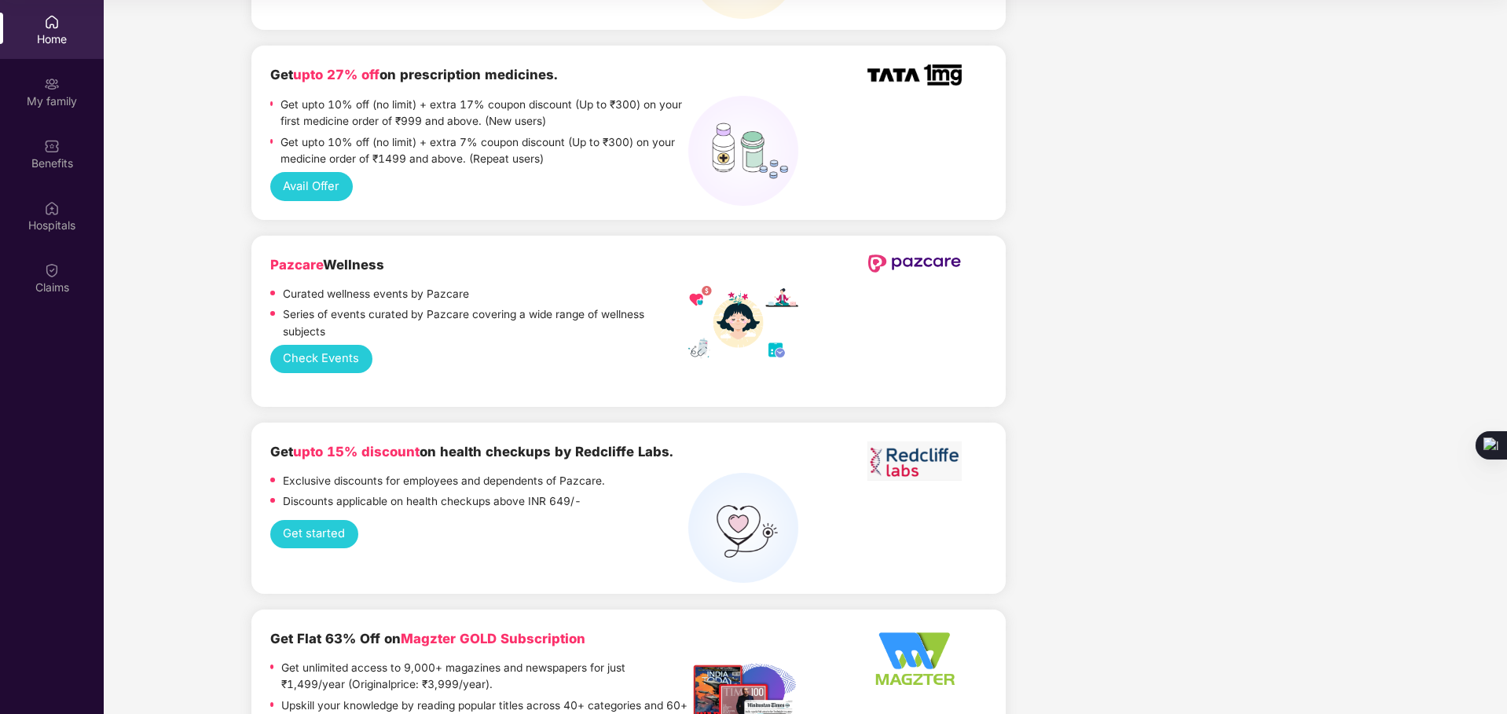
scroll to position [1226, 0]
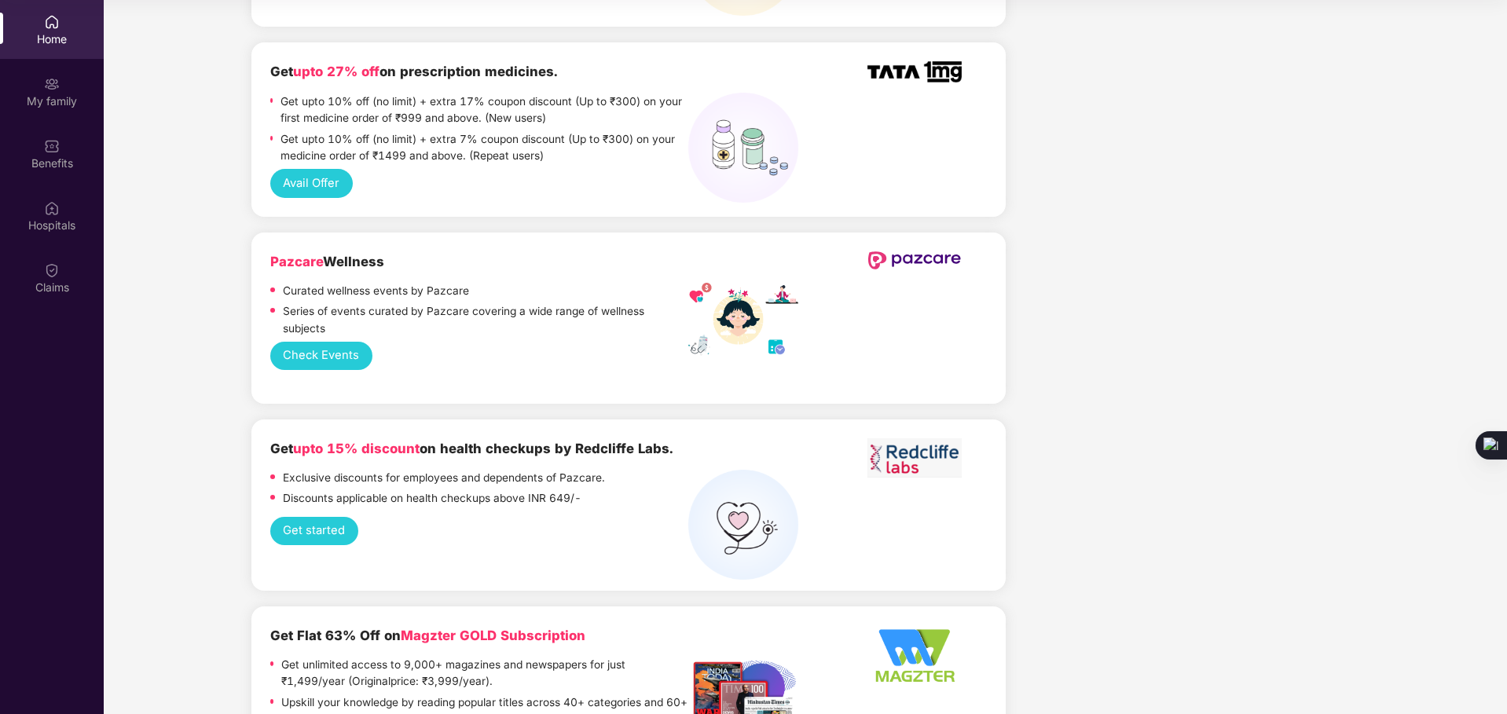
click at [324, 342] on button "Check Events" at bounding box center [321, 356] width 102 height 29
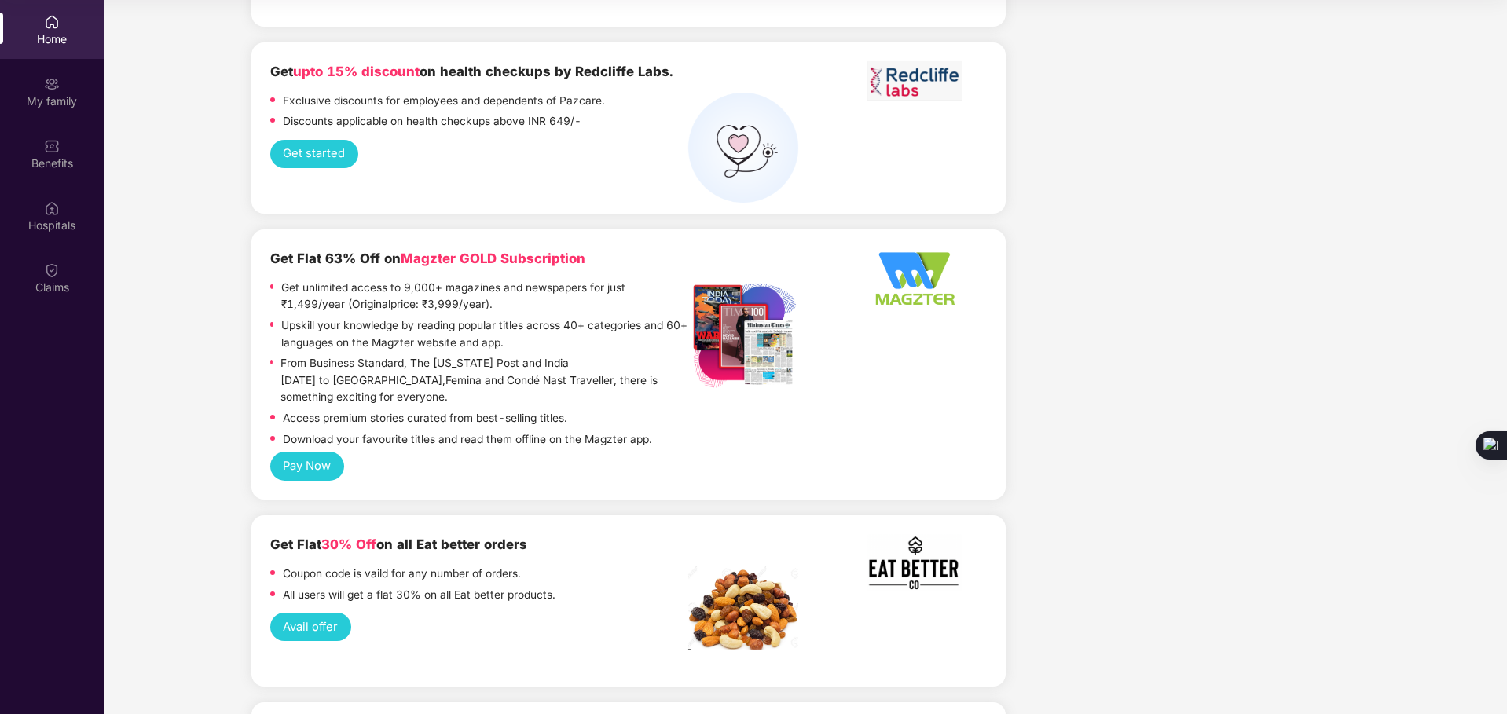
scroll to position [1791, 0]
